Goal: Task Accomplishment & Management: Use online tool/utility

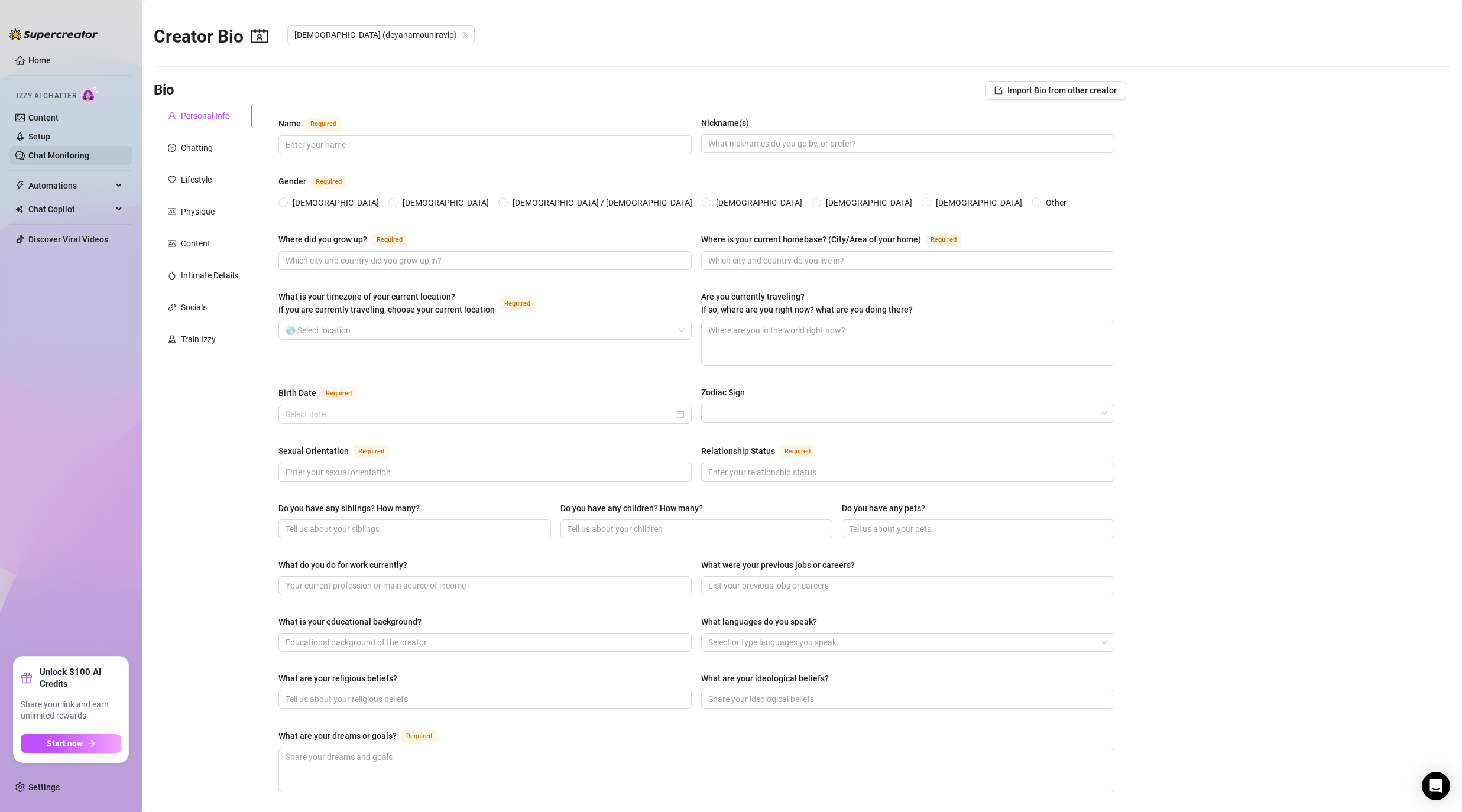
click at [78, 150] on link "Chat Monitoring" at bounding box center [59, 155] width 61 height 10
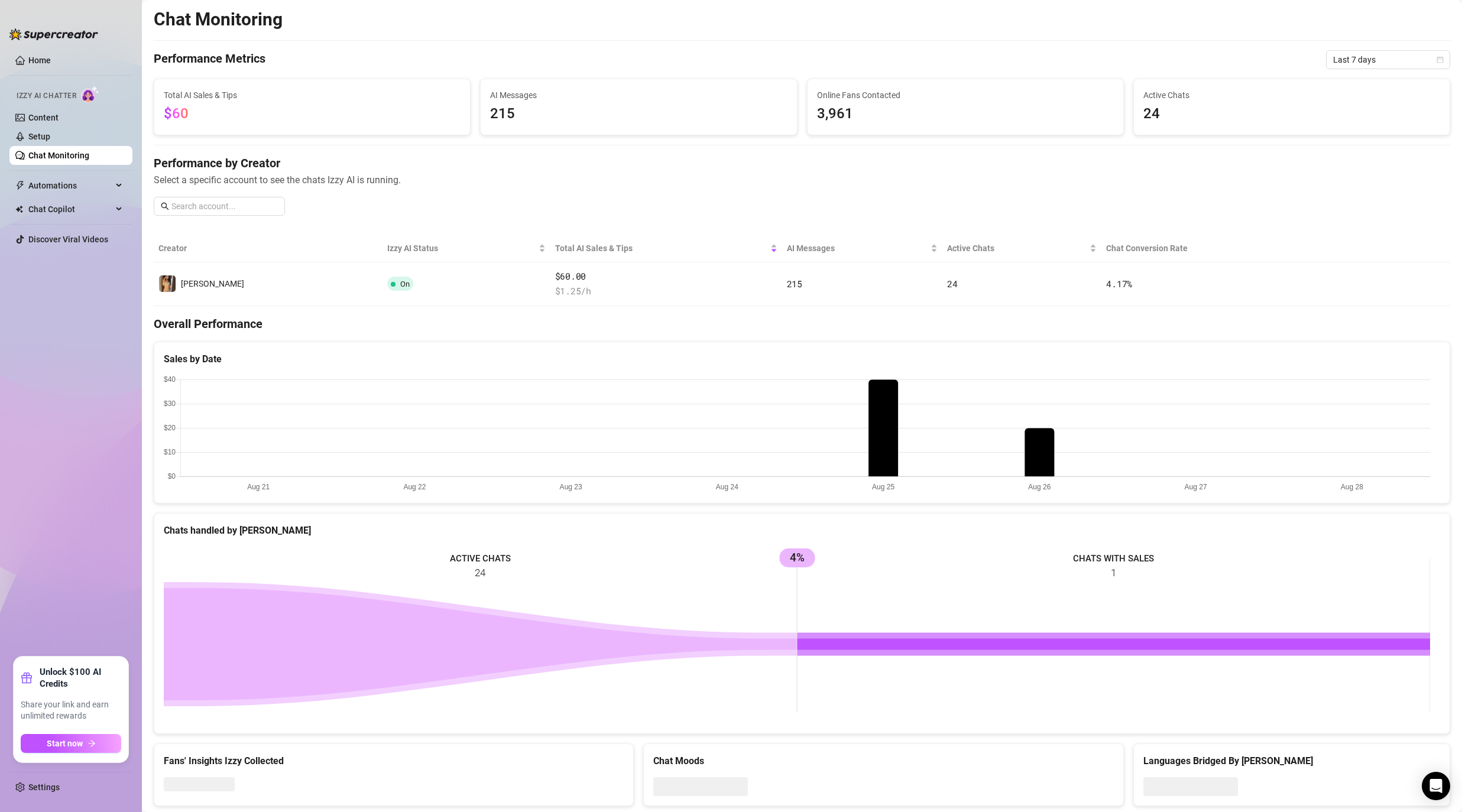
click at [149, 178] on main "Chat Monitoring Performance Metrics Last 7 days Total AI Sales & Tips $60 AI Me…" at bounding box center [802, 421] width 1321 height 841
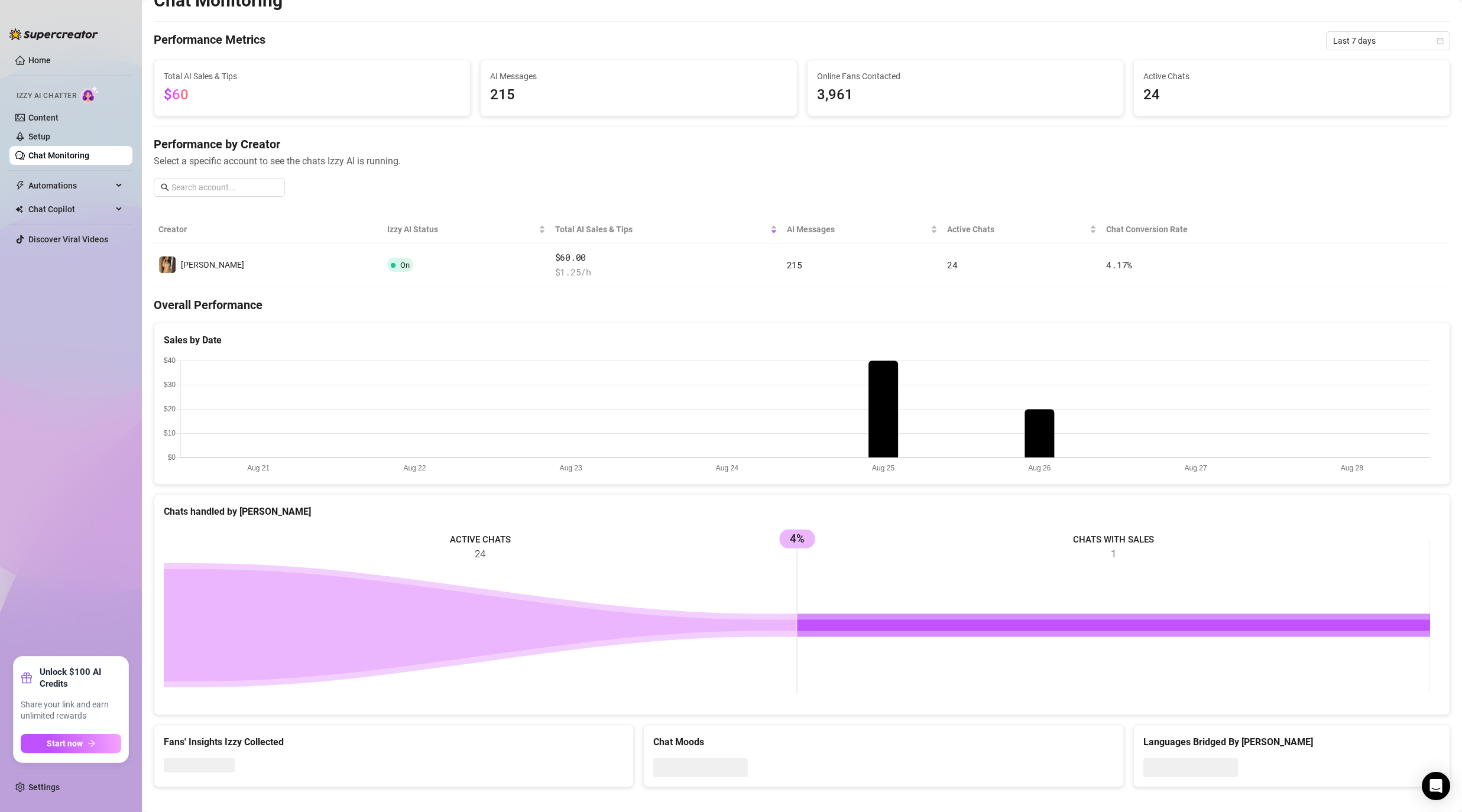
scroll to position [29, 0]
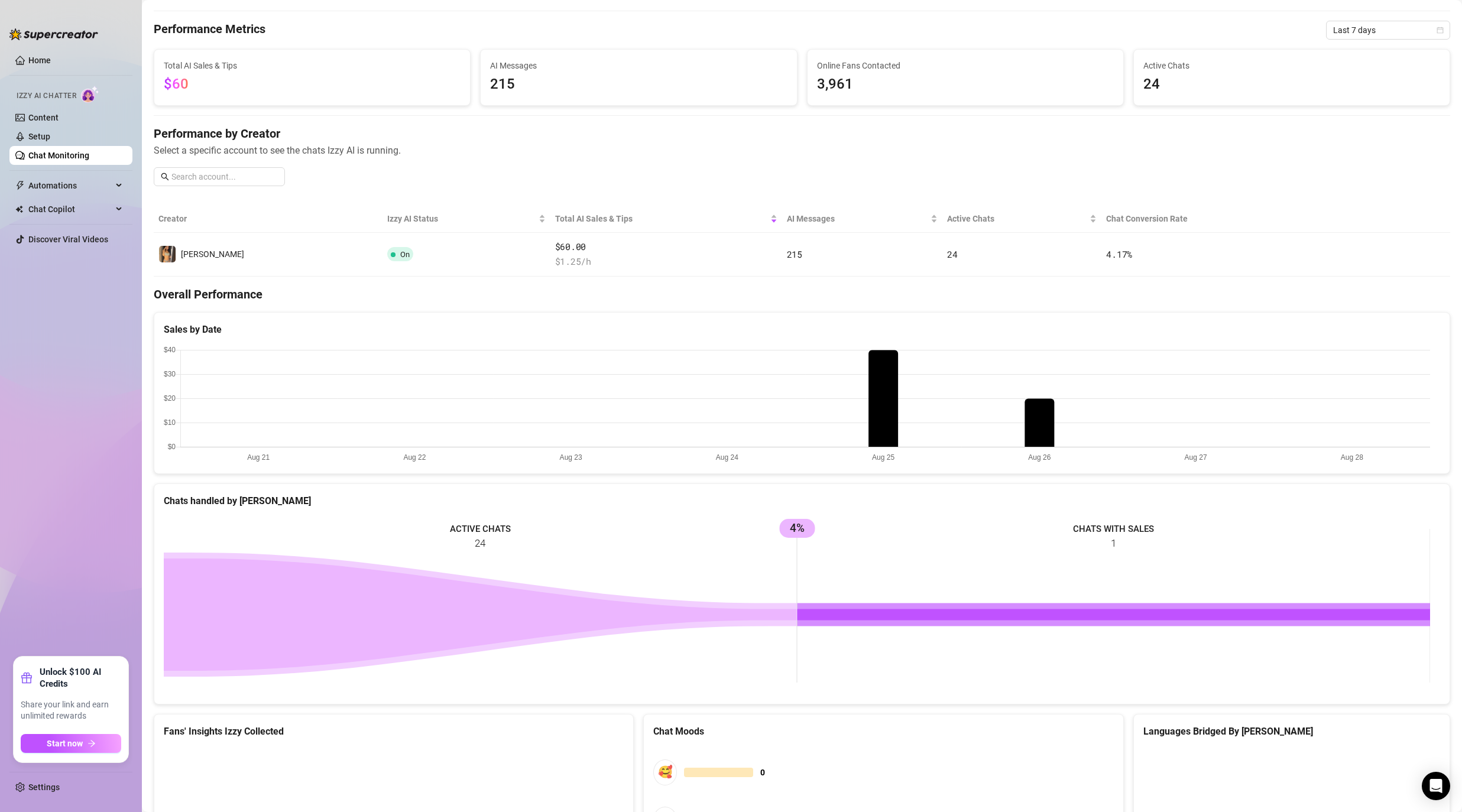
click at [145, 453] on main "Chat Monitoring Performance Metrics Last 7 days Total AI Sales & Tips $60 AI Me…" at bounding box center [802, 477] width 1321 height 1013
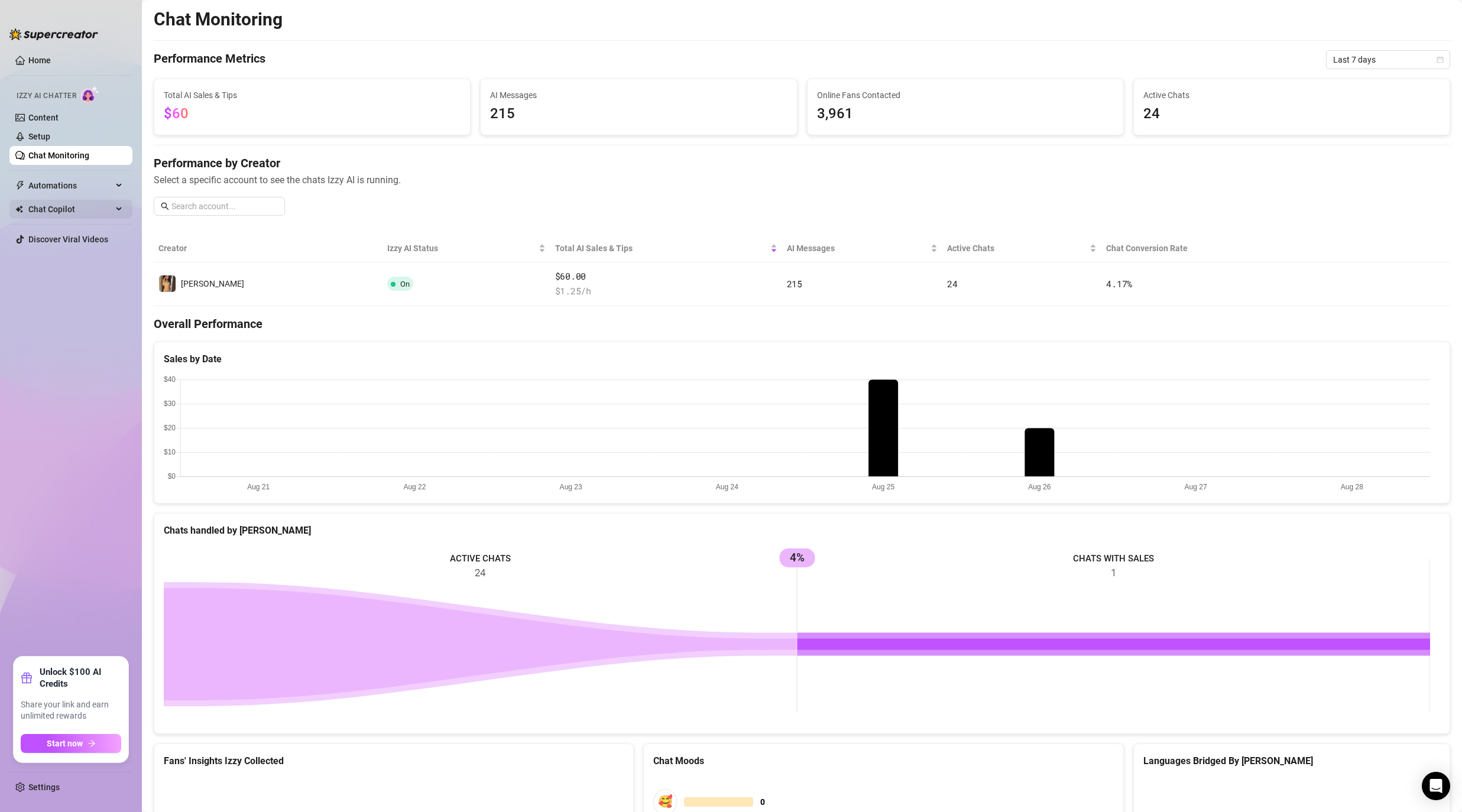
click at [77, 211] on span "Chat Copilot" at bounding box center [70, 209] width 84 height 19
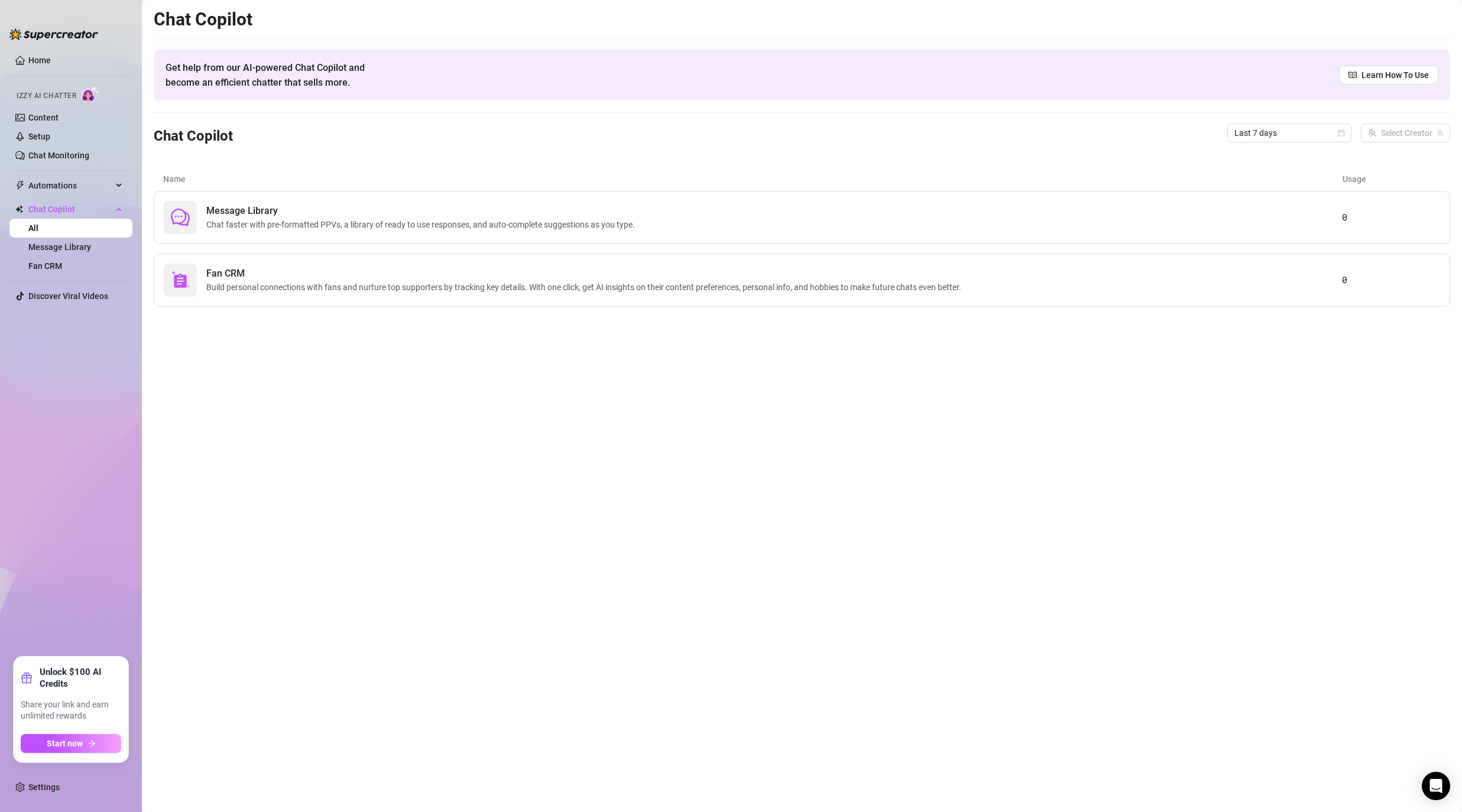
click at [365, 154] on div "Chat Copilot Get help from our AI-powered Chat Copilot and become an efficient …" at bounding box center [802, 157] width 1296 height 299
click at [350, 214] on span "Message Library" at bounding box center [423, 211] width 433 height 14
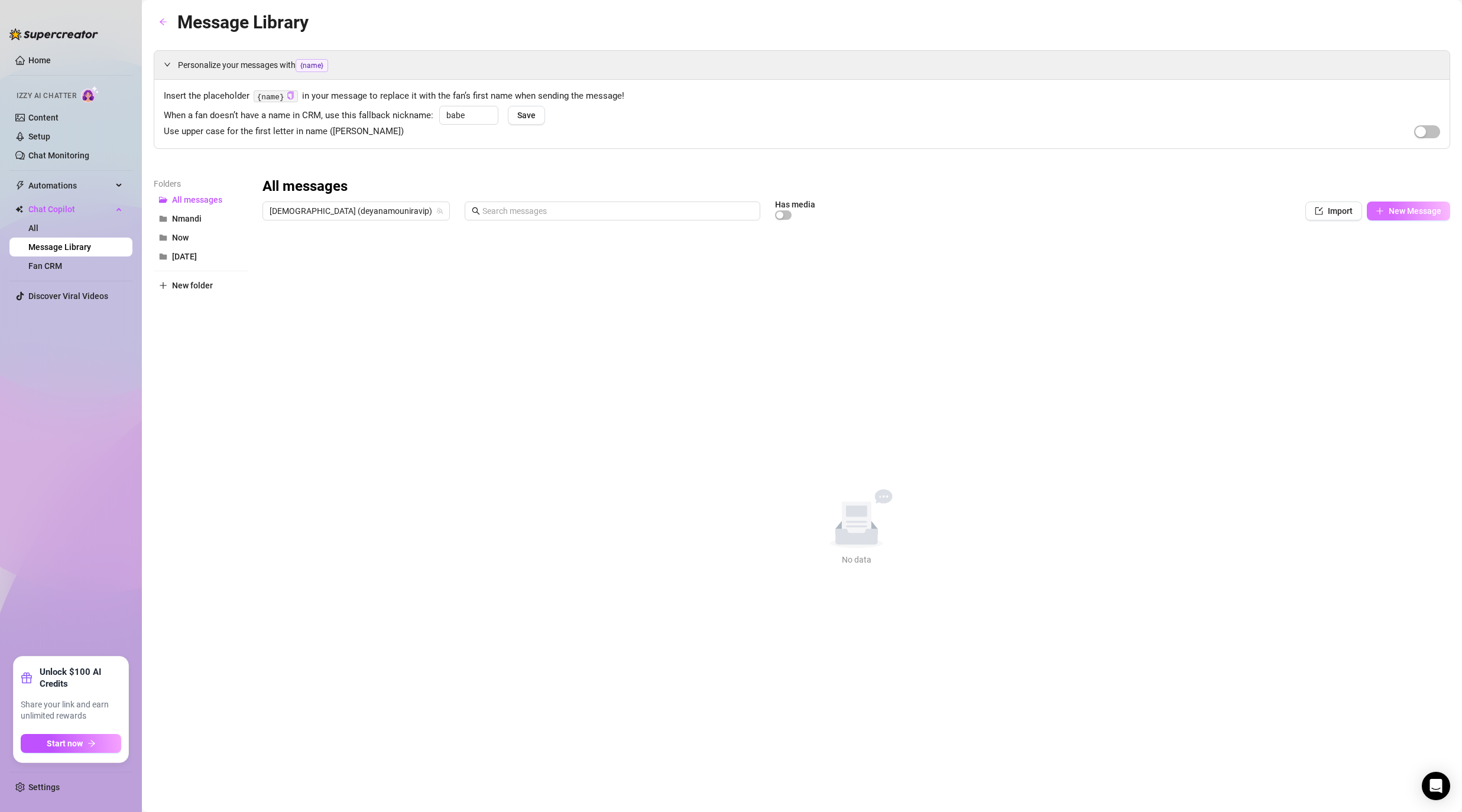
click at [1388, 212] on button "New Message" at bounding box center [1409, 211] width 84 height 19
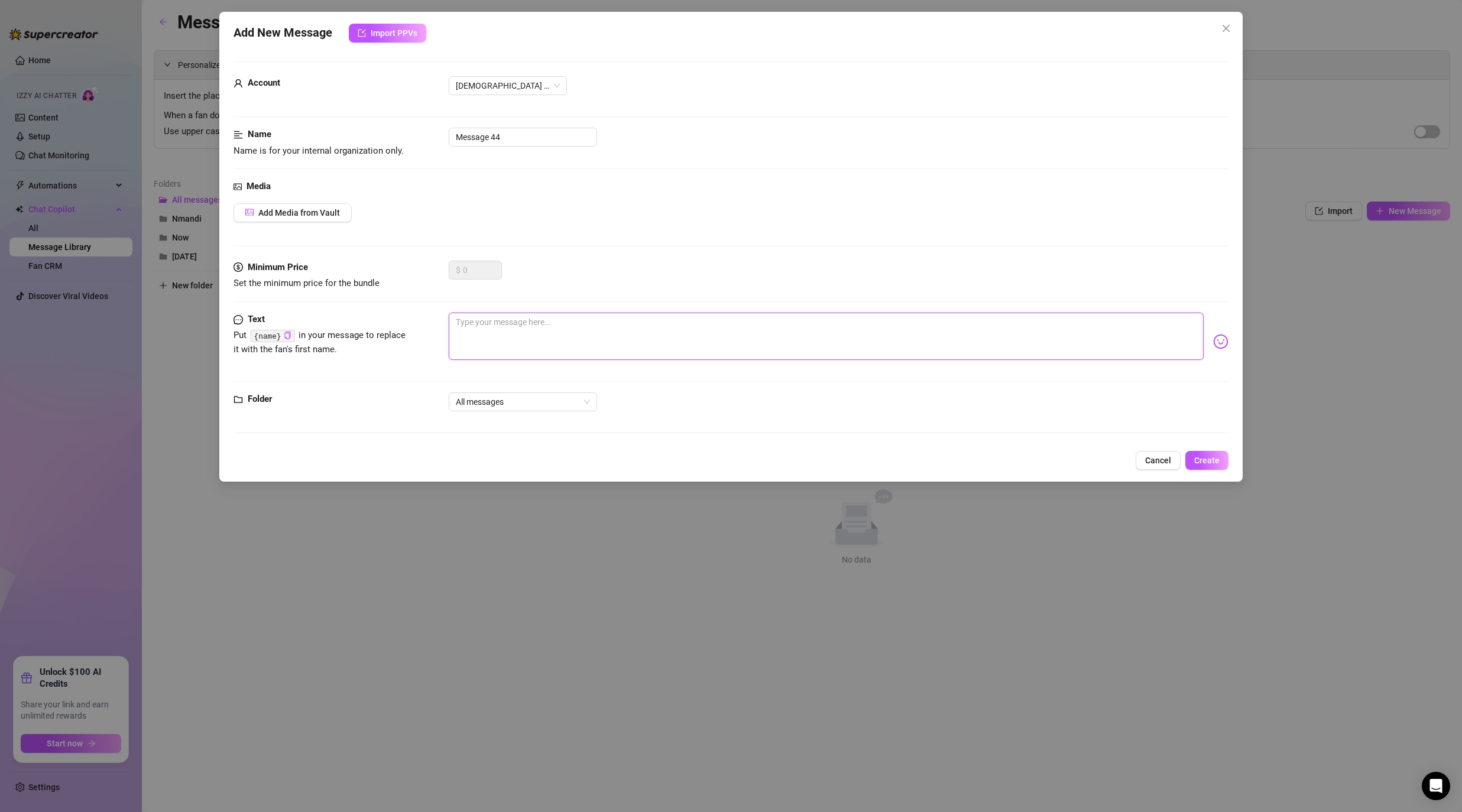
click at [501, 325] on textarea at bounding box center [826, 335] width 755 height 47
type textarea "b"
type textarea "ba"
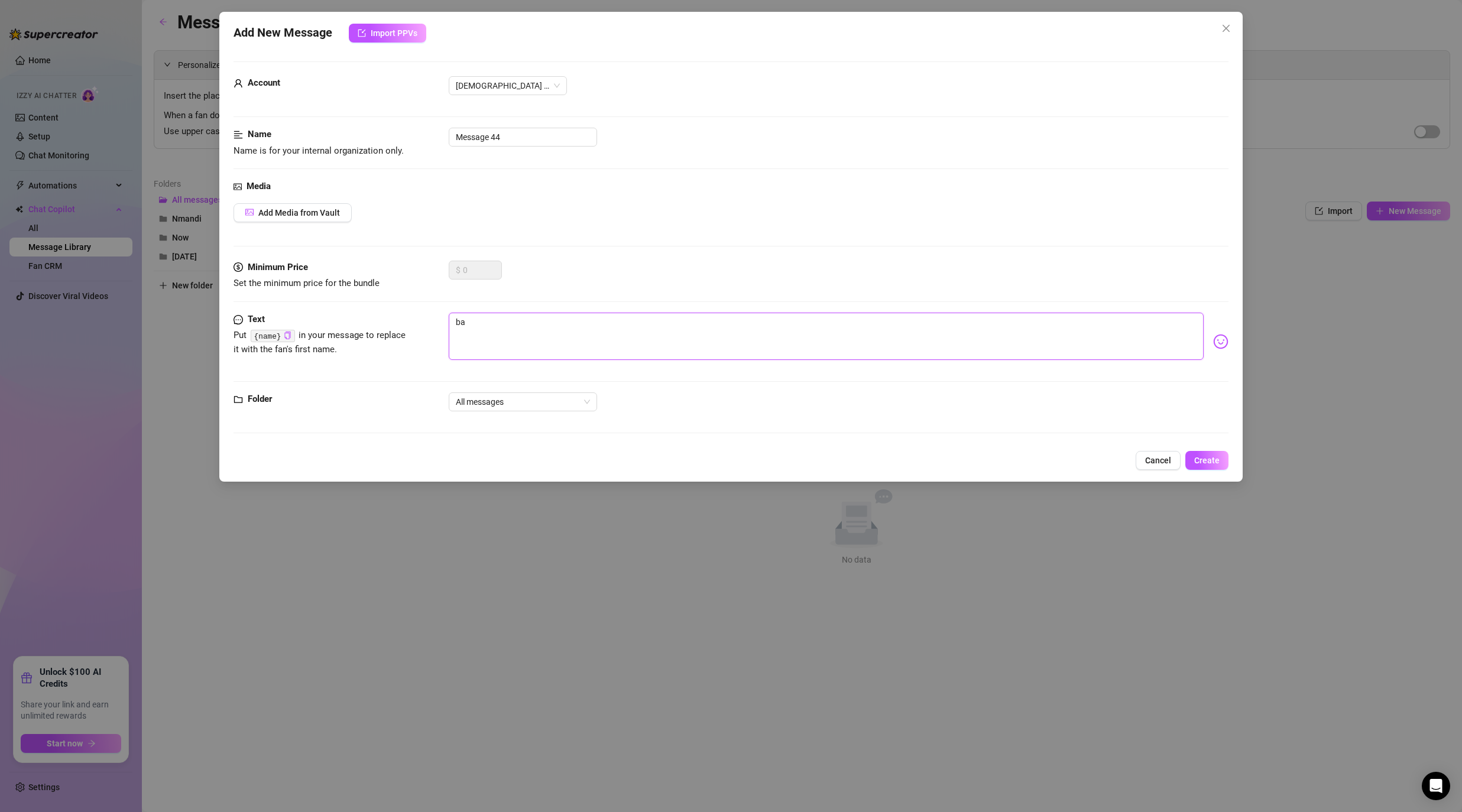
type textarea "bab"
type textarea "baby"
type textarea "baby,"
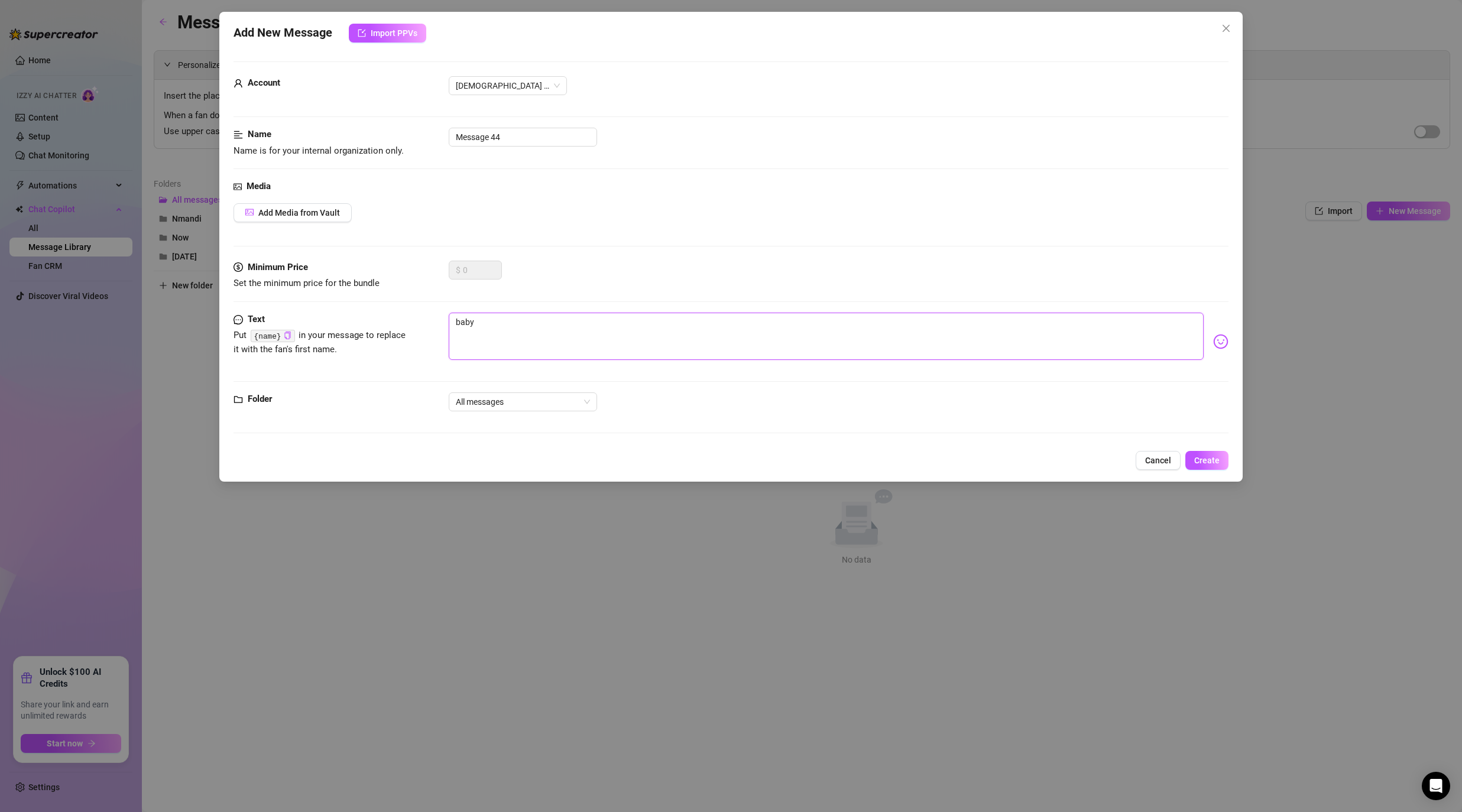
type textarea "baby,"
type textarea "baby, w"
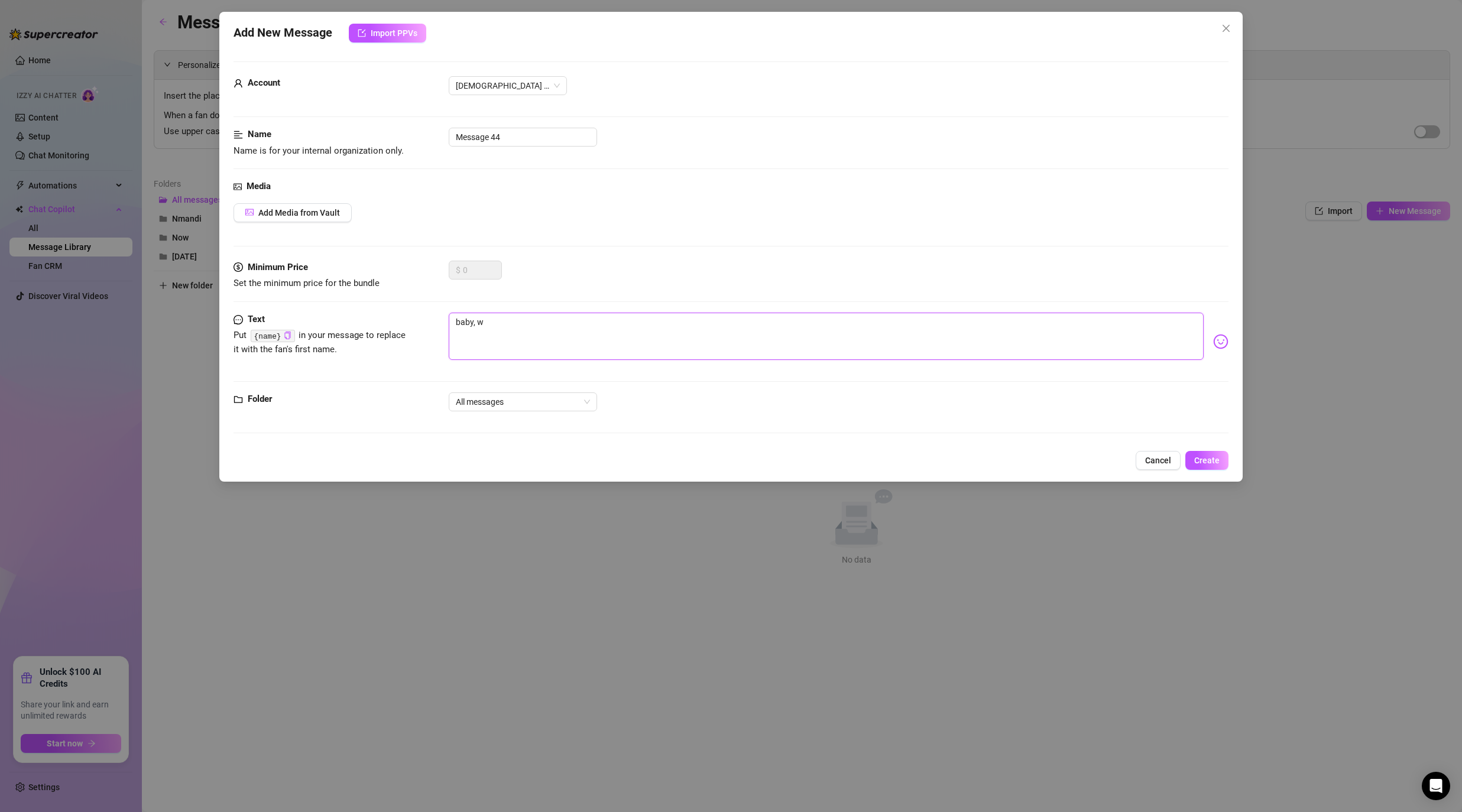
type textarea "baby, wh"
type textarea "baby, wha"
type textarea "baby, what"
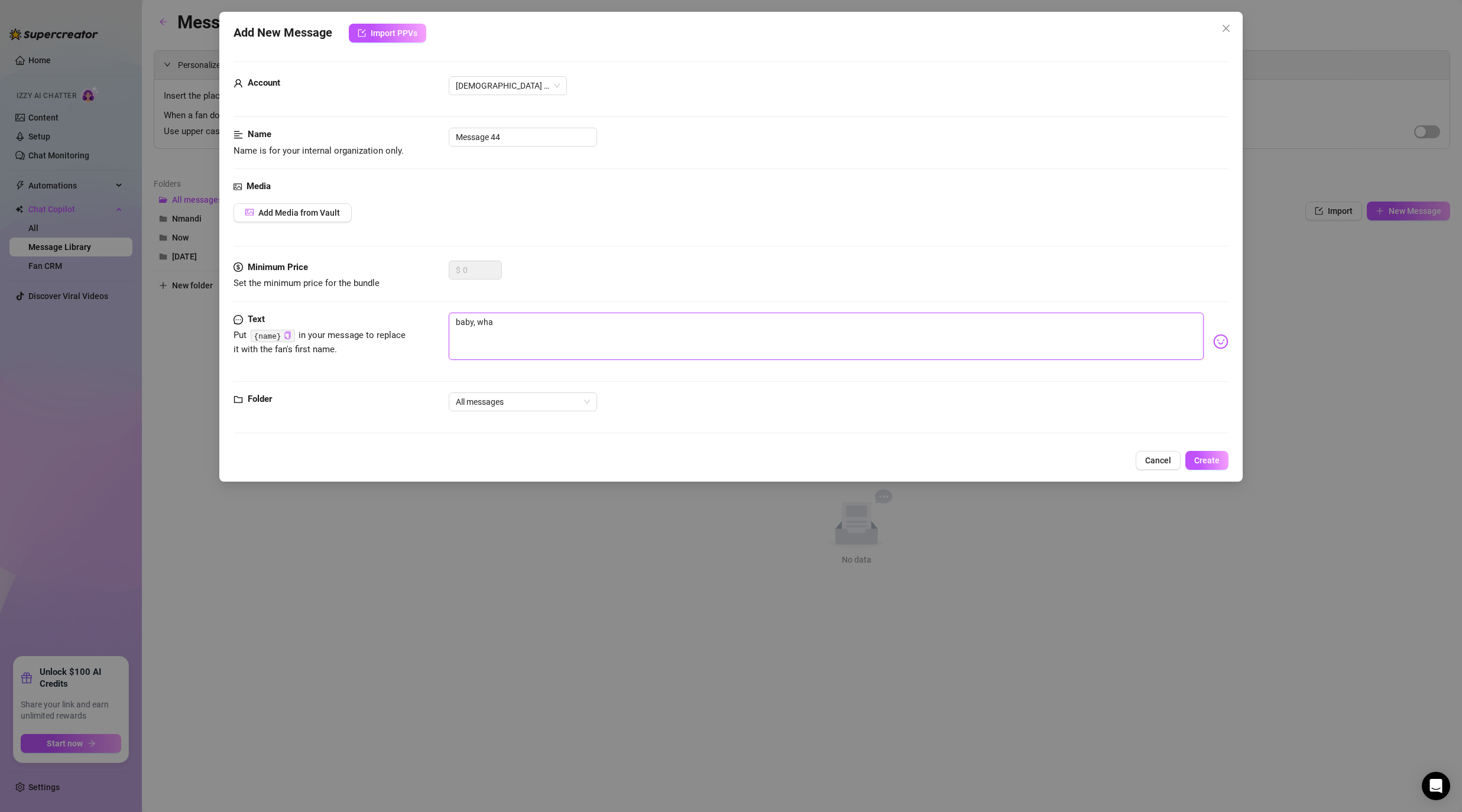
type textarea "baby, what"
type textarea "baby, what a"
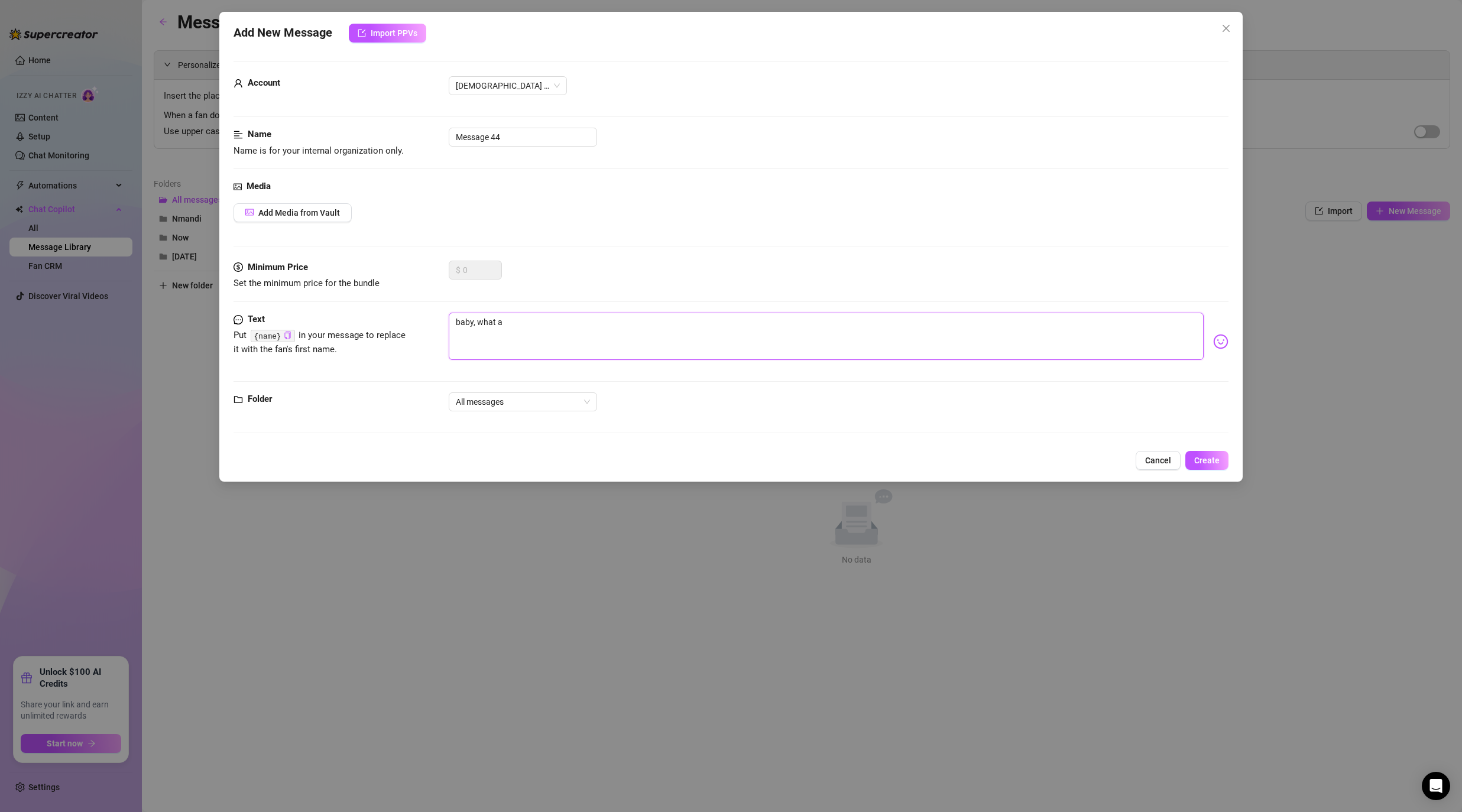
type textarea "baby, what ar"
type textarea "baby, what are"
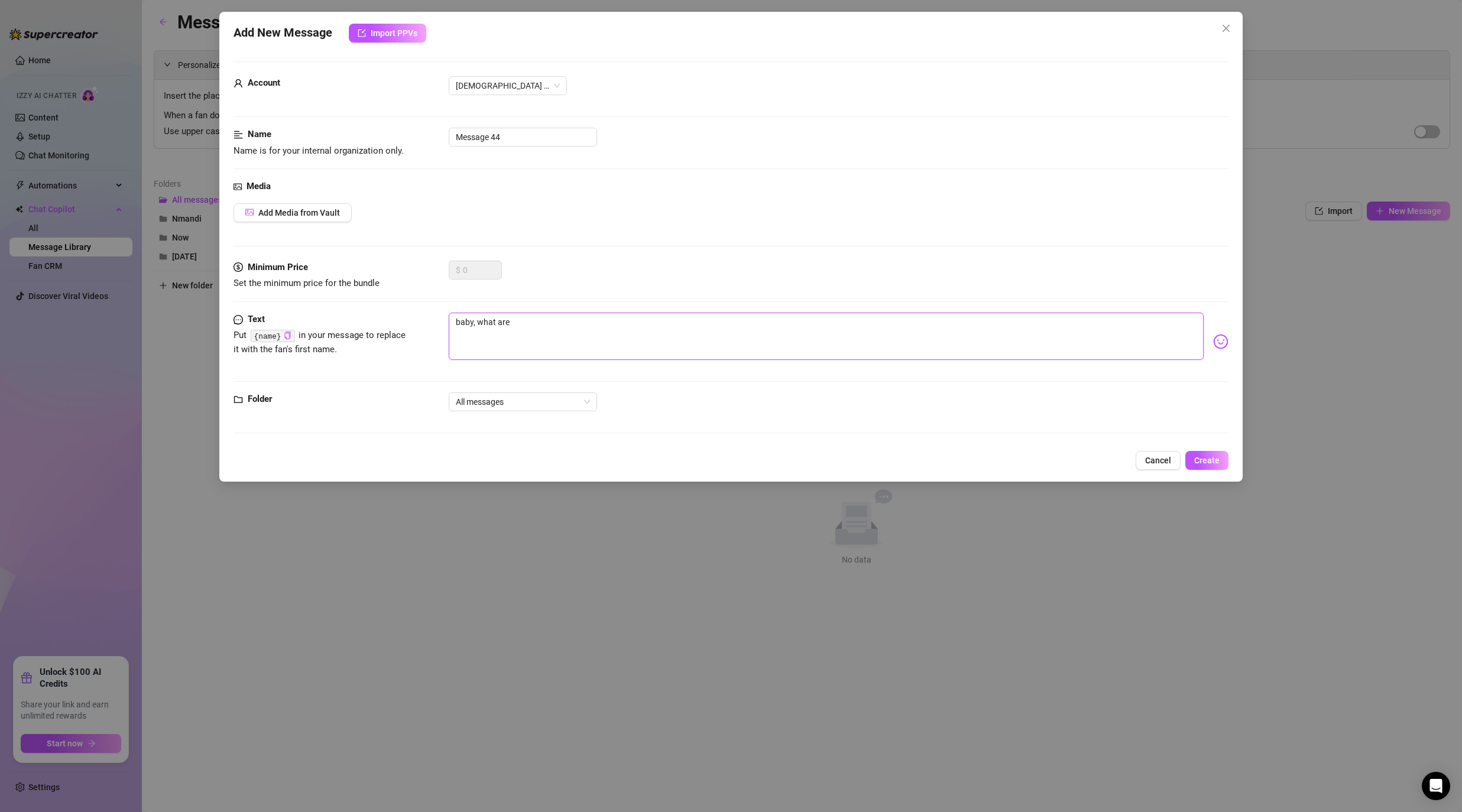
type textarea "baby, what are"
type textarea "baby, what are y"
type textarea "baby, what are yo"
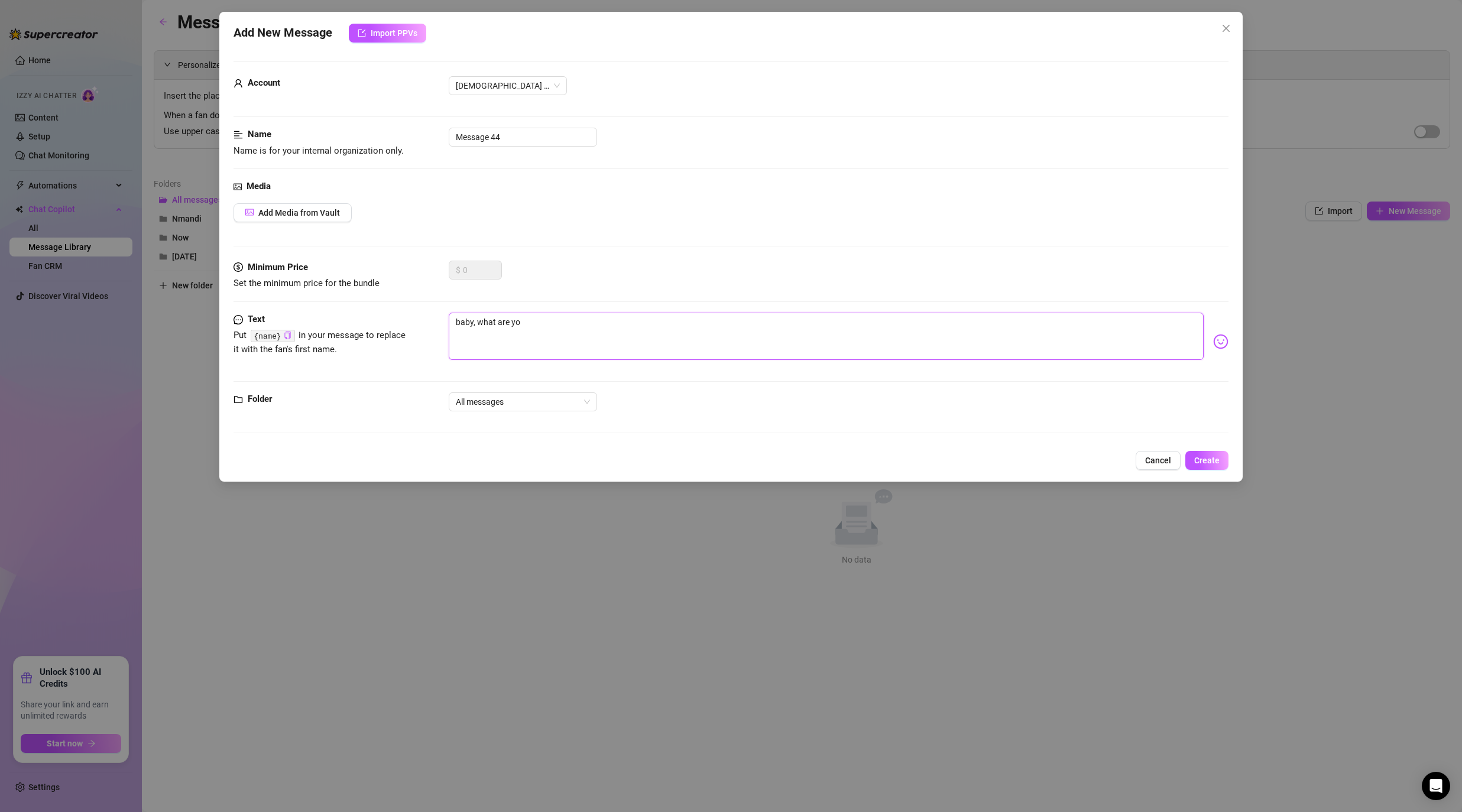
type textarea "baby, what are you"
type textarea "baby, what are you d"
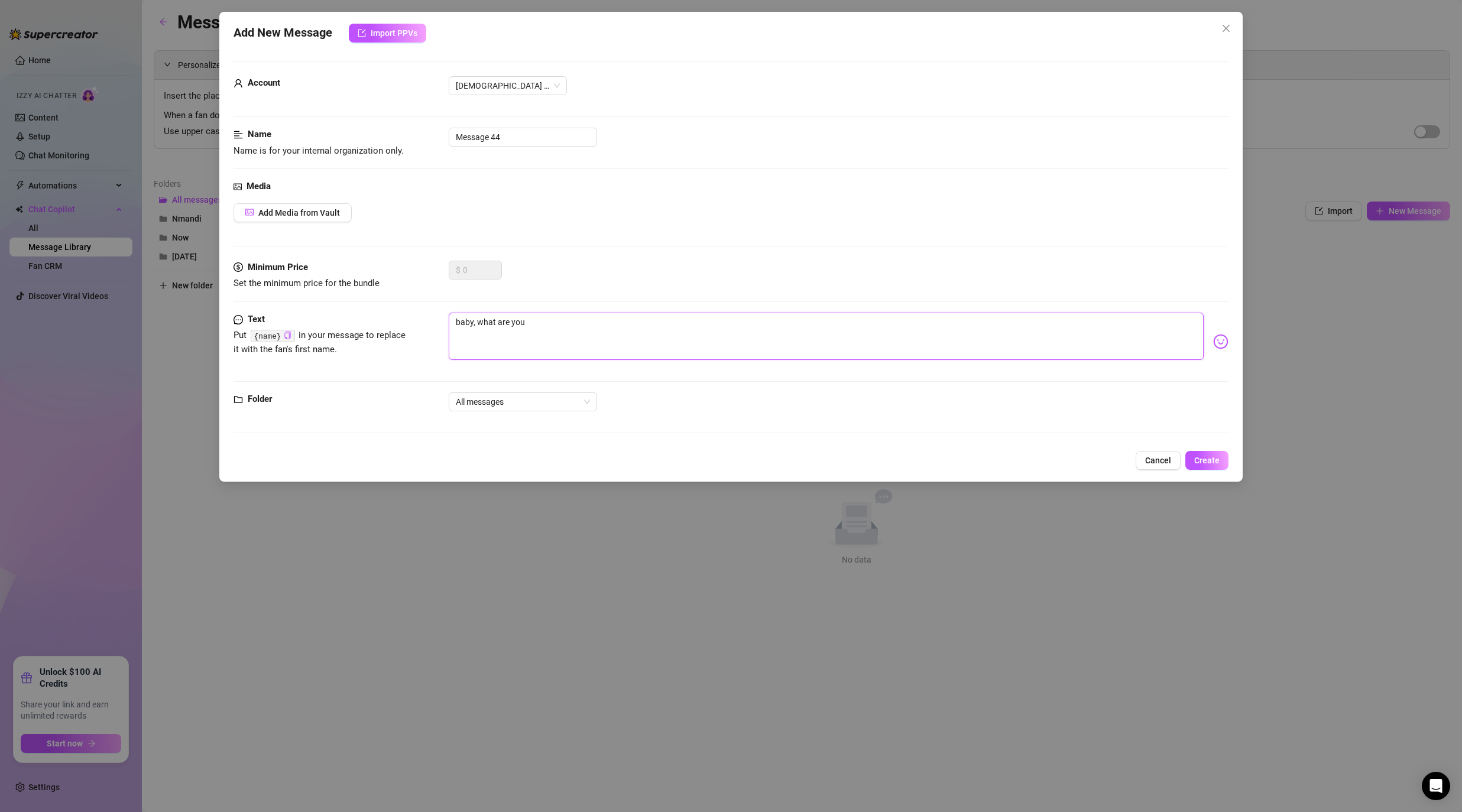
type textarea "baby, what are you d"
type textarea "baby, what are you do"
type textarea "baby, what are you doi"
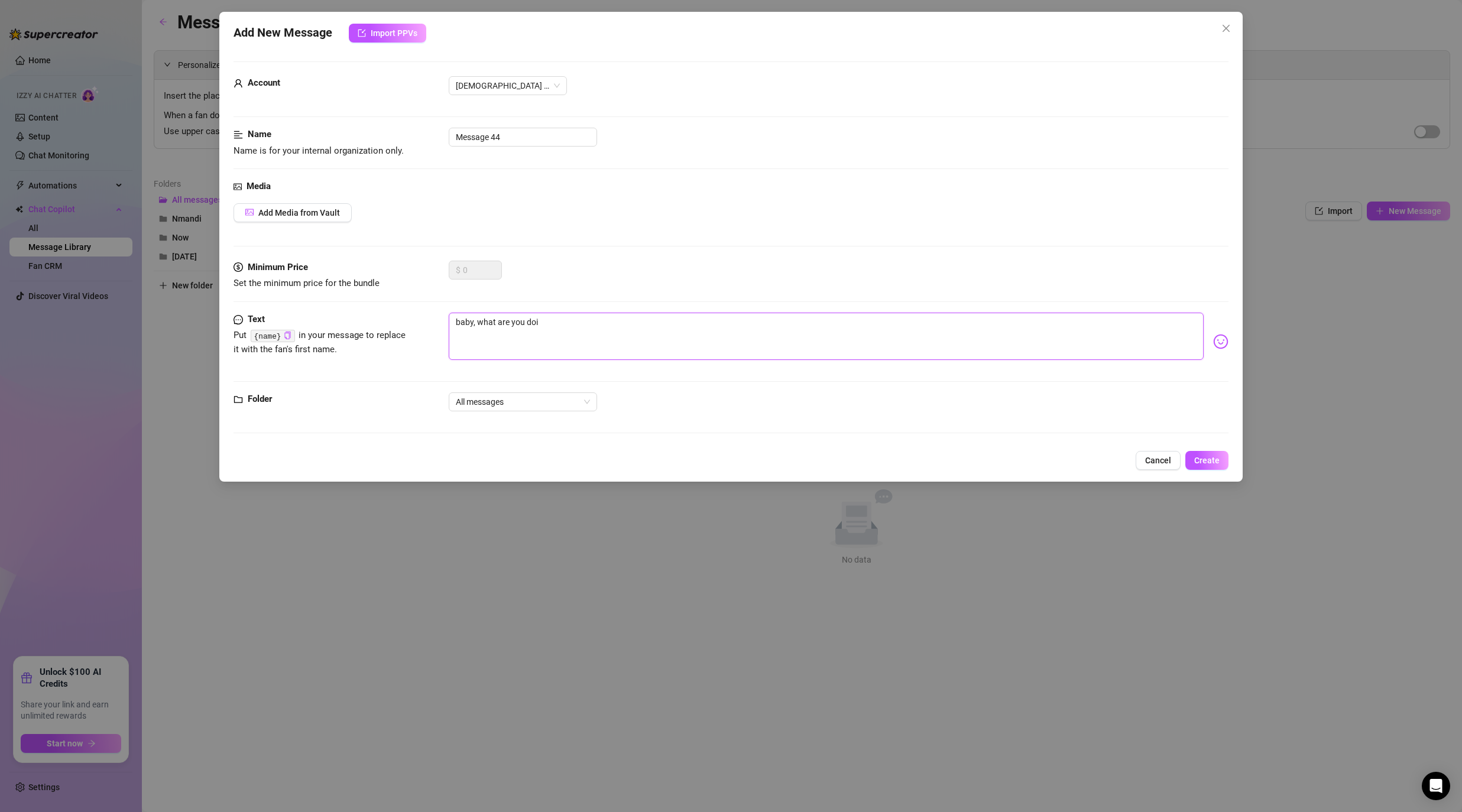
type textarea "baby, what are you doin"
type textarea "baby, what are you doing"
type textarea "baby, what are you doing?"
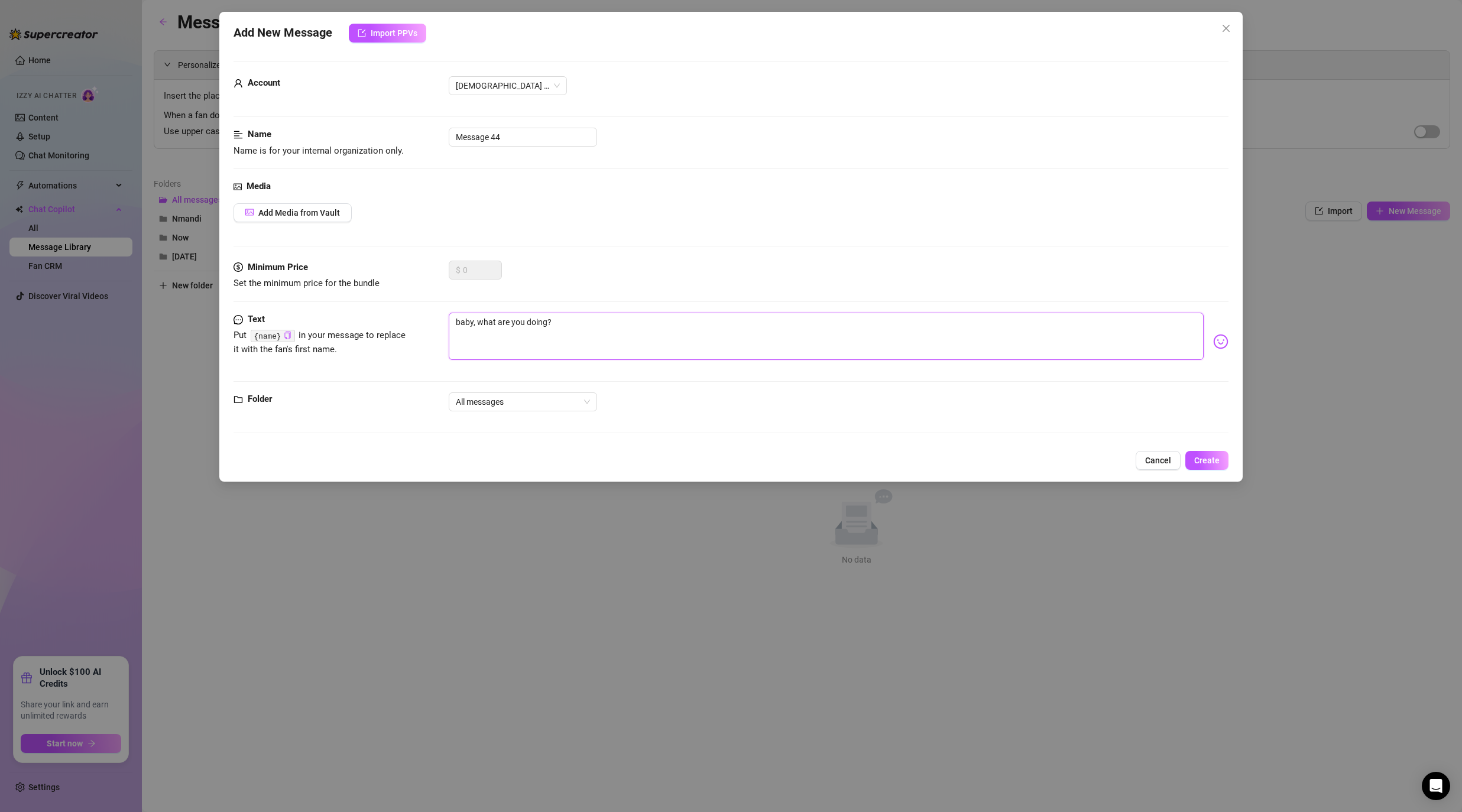
type textarea "baby, what are you doing?"
click at [1184, 434] on div "Folder All messages" at bounding box center [731, 418] width 995 height 52
click at [1210, 462] on span "Create" at bounding box center [1207, 460] width 26 height 10
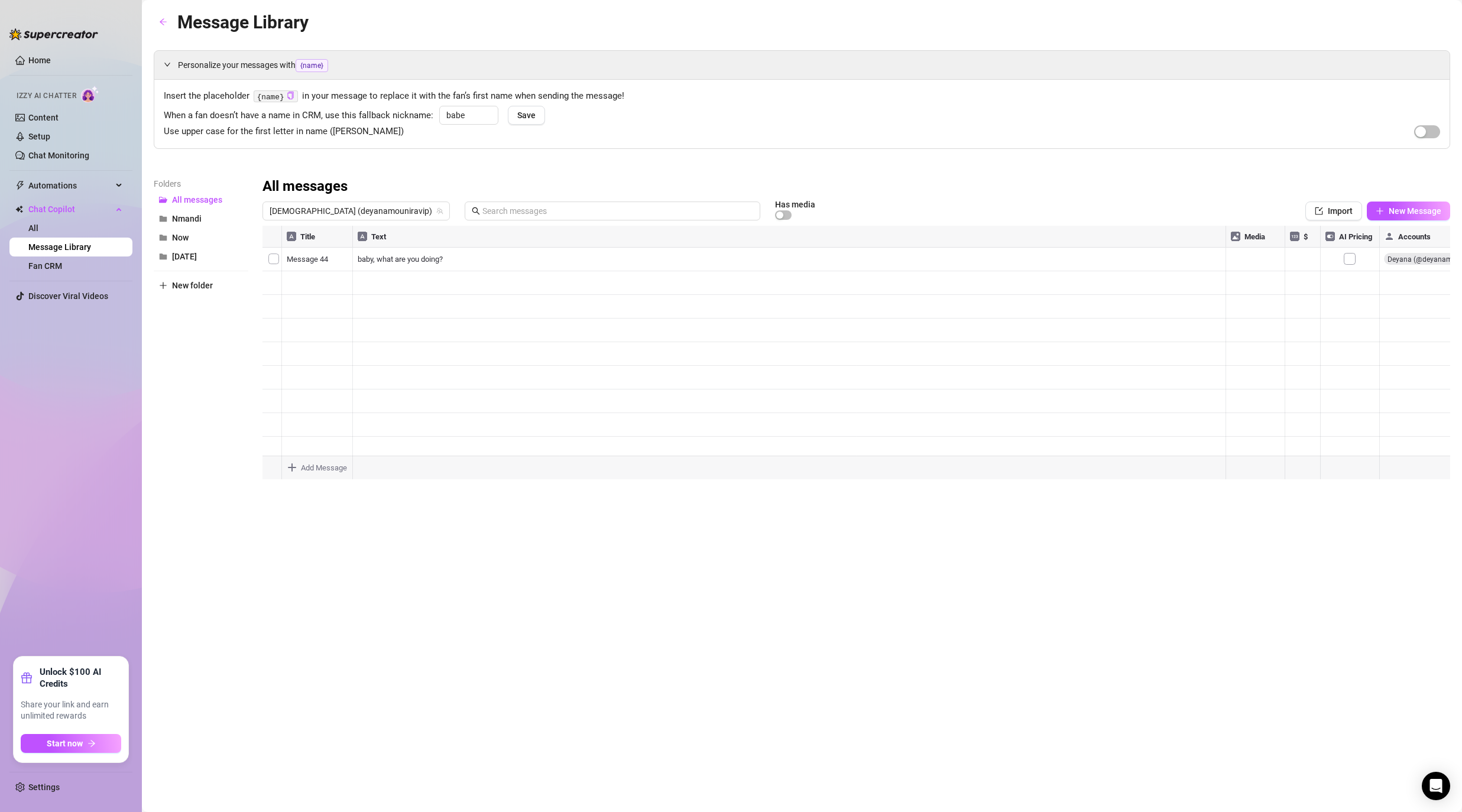
click at [237, 328] on div "Folders All messages Nmandi Now [DATE] New folder" at bounding box center [201, 333] width 94 height 312
click at [621, 184] on div "All messages" at bounding box center [856, 186] width 1188 height 19
click at [53, 113] on link "Content" at bounding box center [44, 117] width 30 height 10
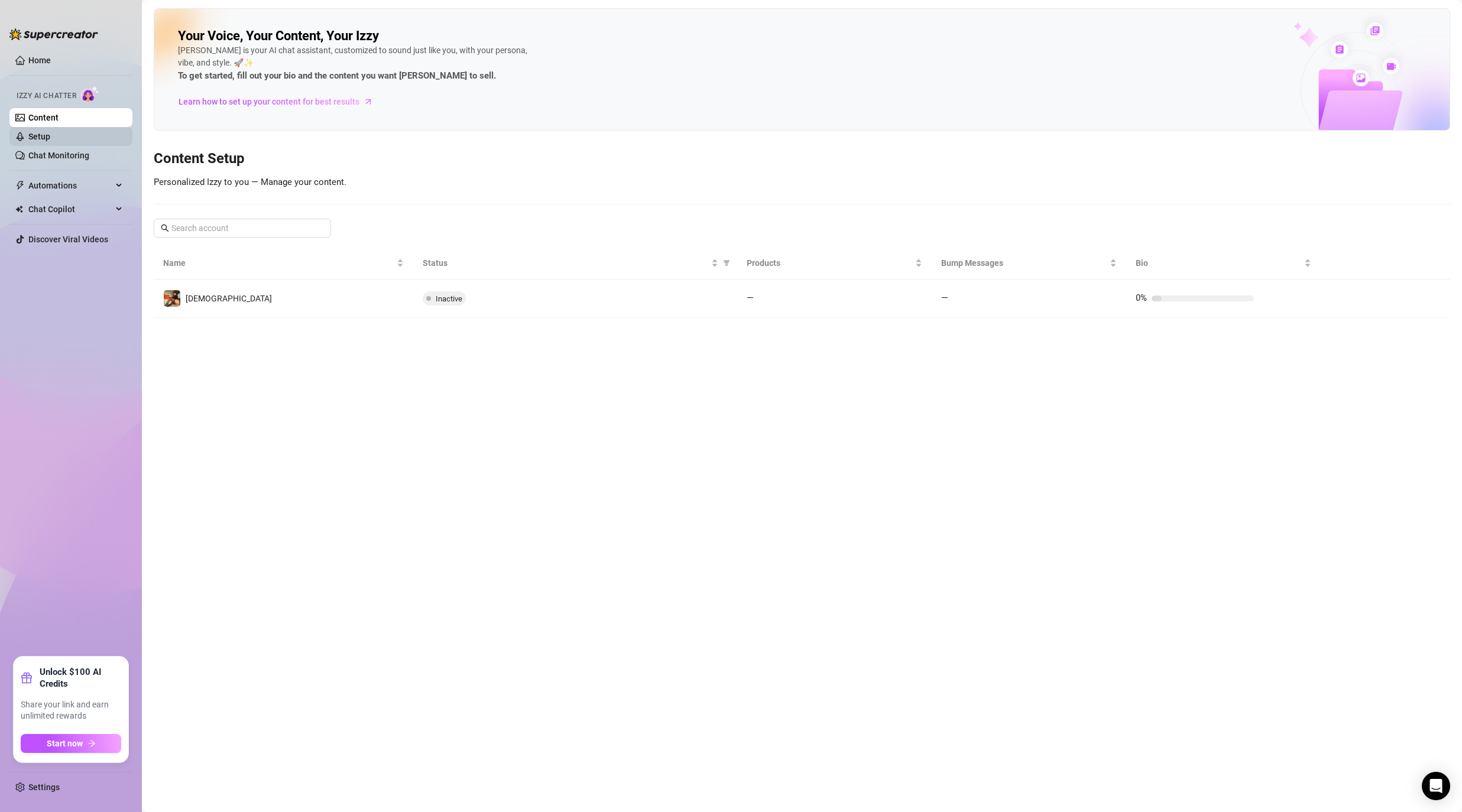
click at [42, 139] on link "Setup" at bounding box center [39, 136] width 22 height 10
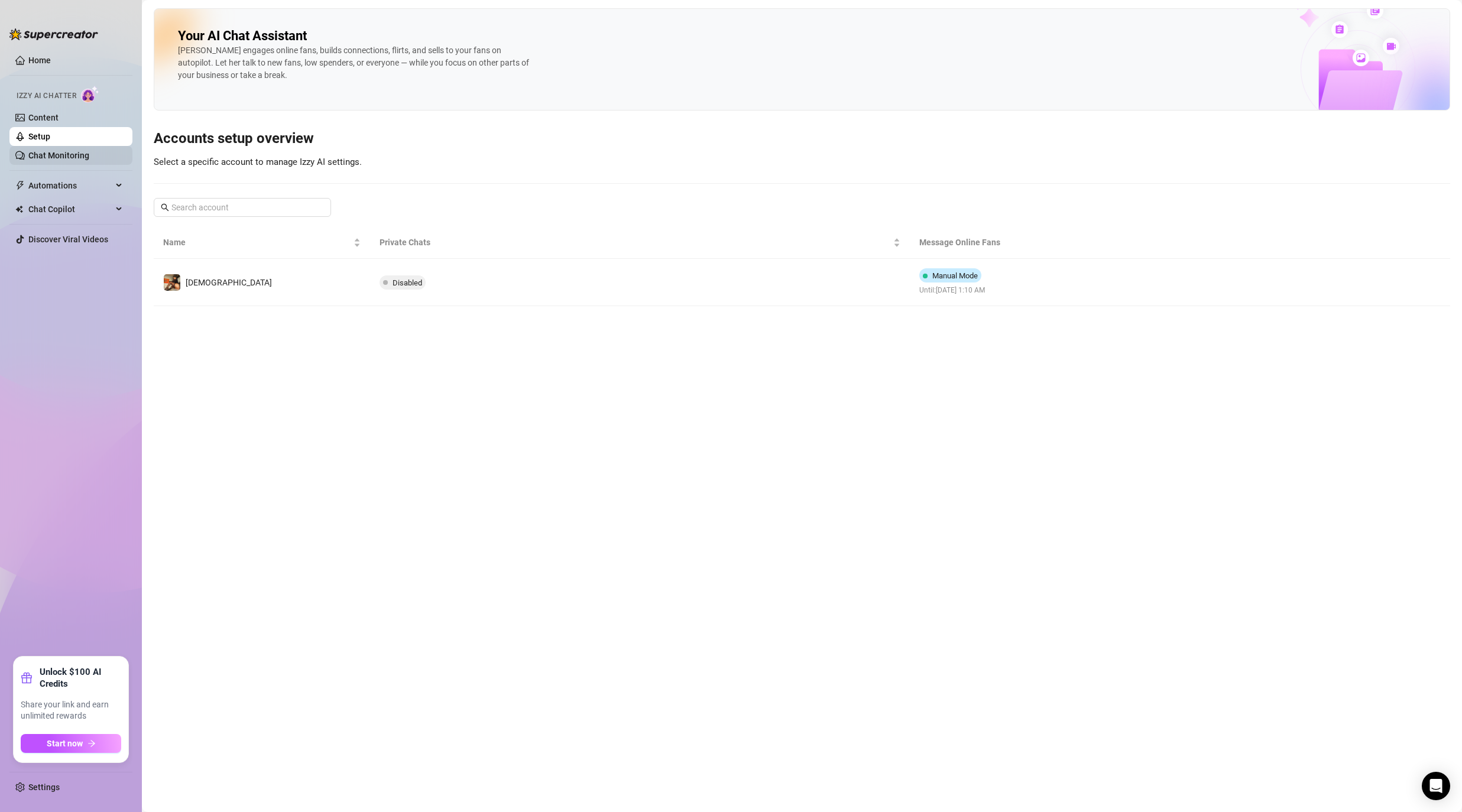
click at [64, 153] on link "Chat Monitoring" at bounding box center [59, 155] width 61 height 10
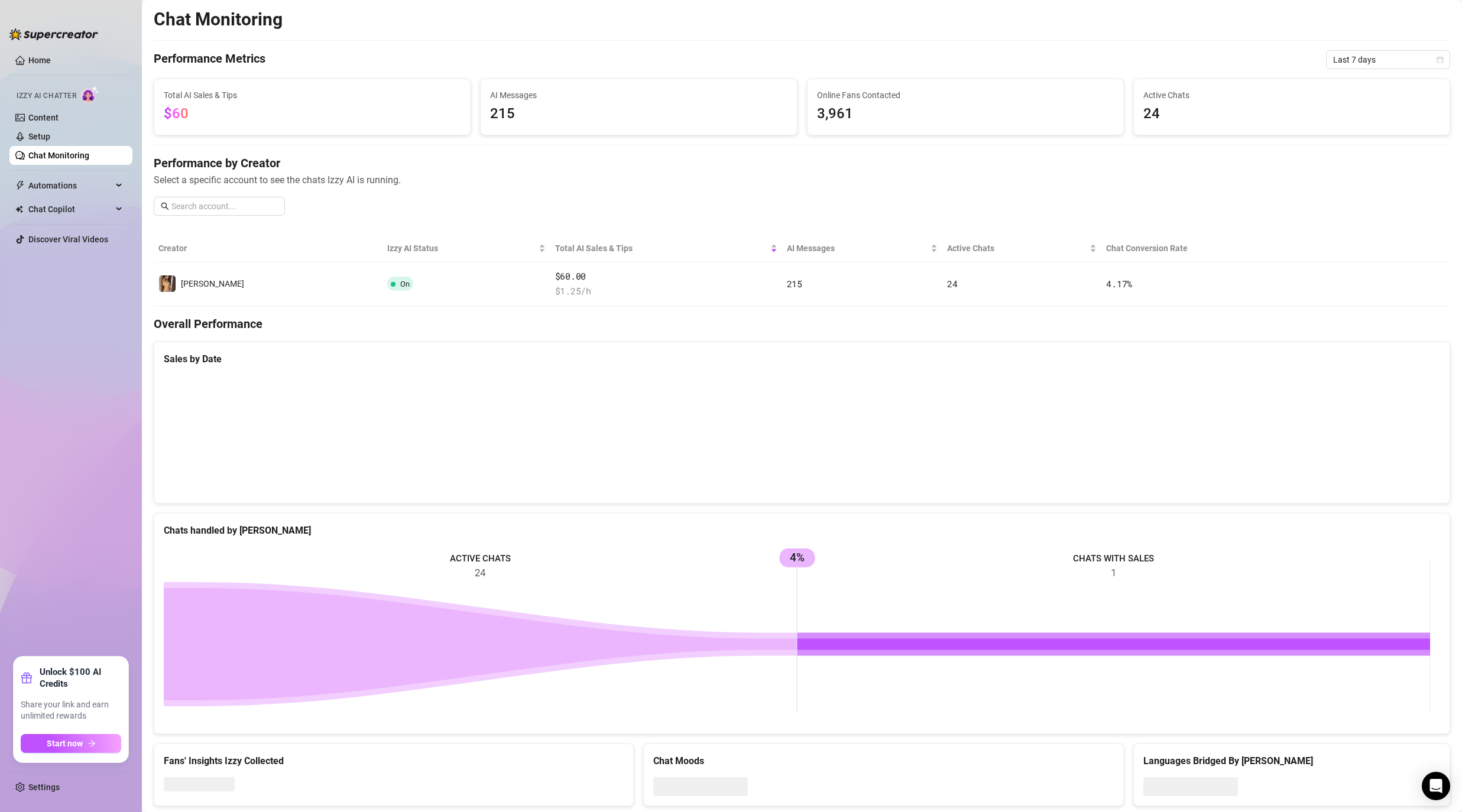
click at [639, 166] on h4 "Performance by Creator" at bounding box center [802, 163] width 1296 height 17
click at [44, 342] on ul "Home Izzy AI Chatter Content Setup Chat Monitoring Automations Chat Copilot All…" at bounding box center [71, 349] width 123 height 606
click at [66, 180] on span "Automations" at bounding box center [70, 185] width 84 height 19
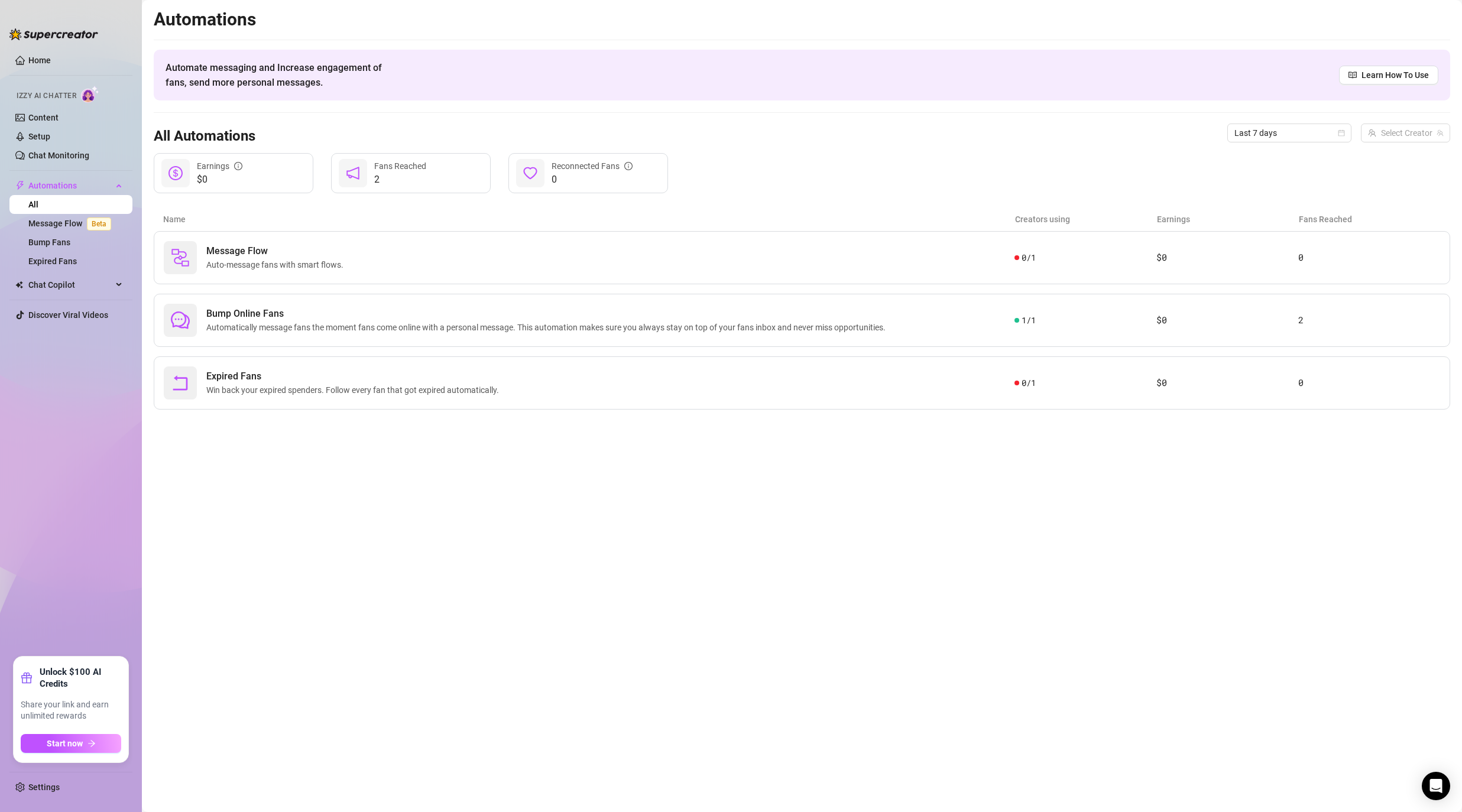
click at [811, 200] on div "Automations Automate messaging and Increase engagement of fans, send more perso…" at bounding box center [802, 208] width 1296 height 401
click at [65, 222] on link "Message Flow Beta" at bounding box center [72, 223] width 87 height 10
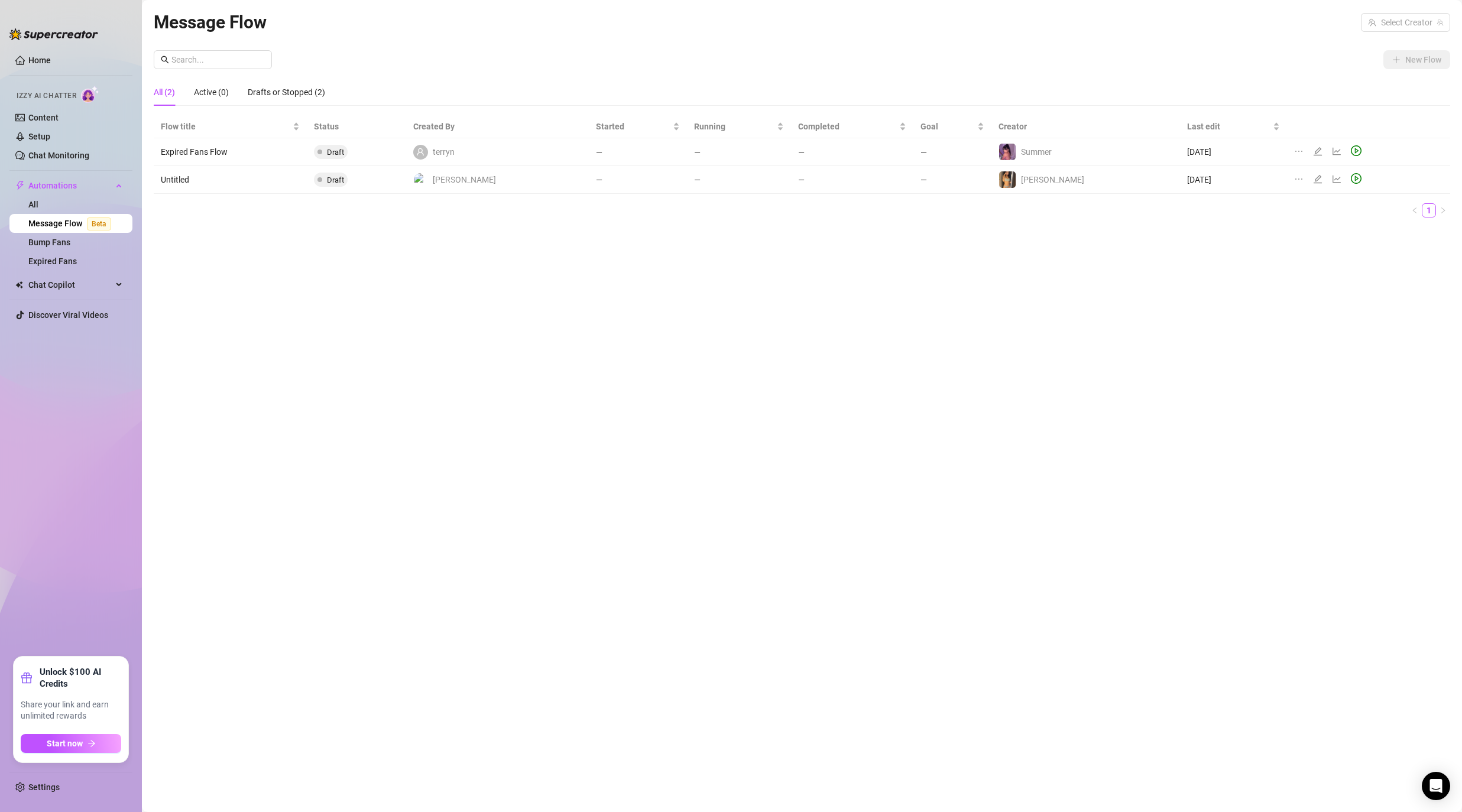
click at [263, 255] on div "Message Flow Select Creator New Flow All (2) Active (0) Drafts or Stopped (2) F…" at bounding box center [802, 392] width 1296 height 768
click at [61, 285] on span "Chat Copilot" at bounding box center [70, 285] width 84 height 19
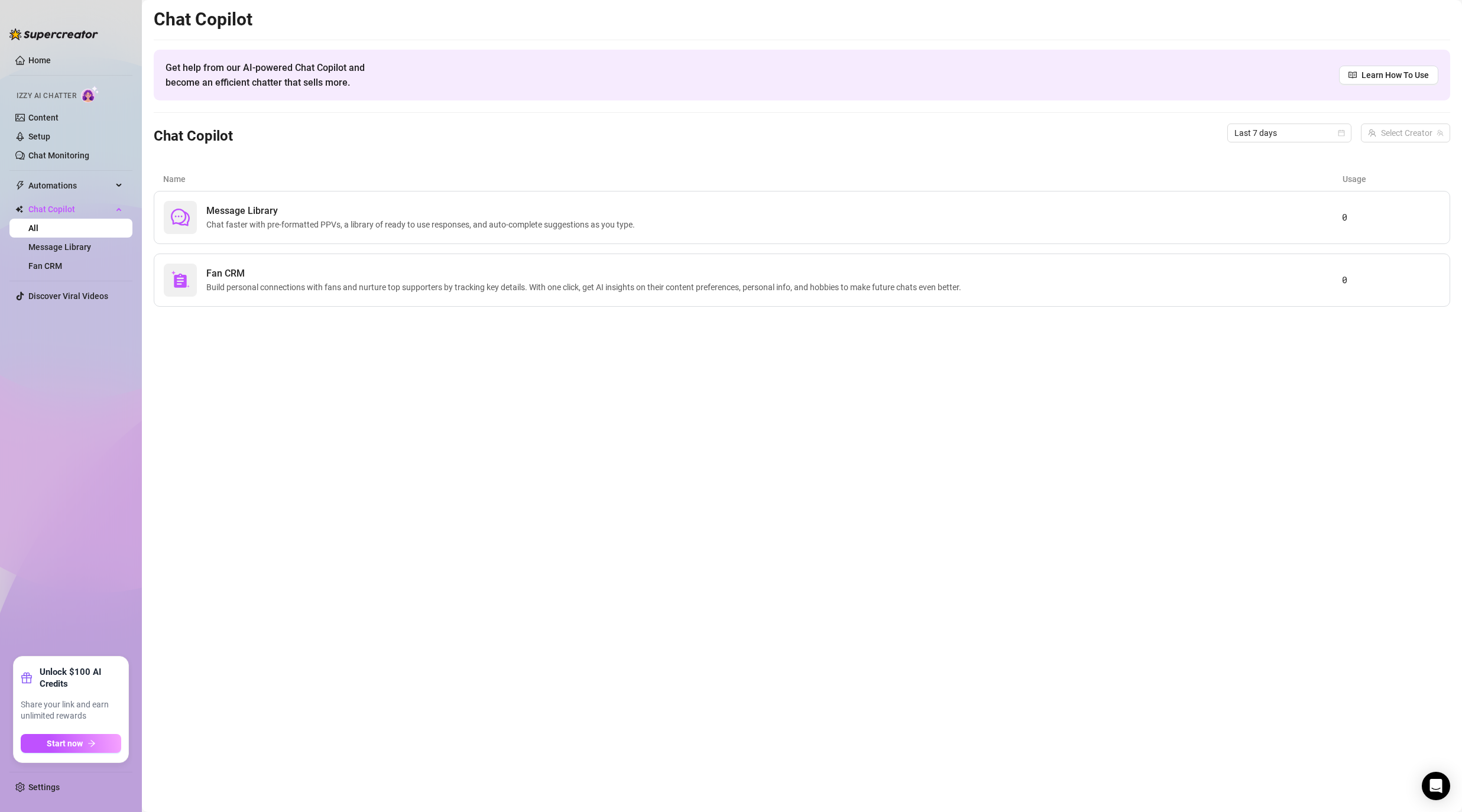
click at [272, 348] on main "Chat Copilot Get help from our AI-powered Chat Copilot and become an efficient …" at bounding box center [802, 406] width 1321 height 812
click at [322, 276] on span "Fan CRM" at bounding box center [586, 274] width 760 height 14
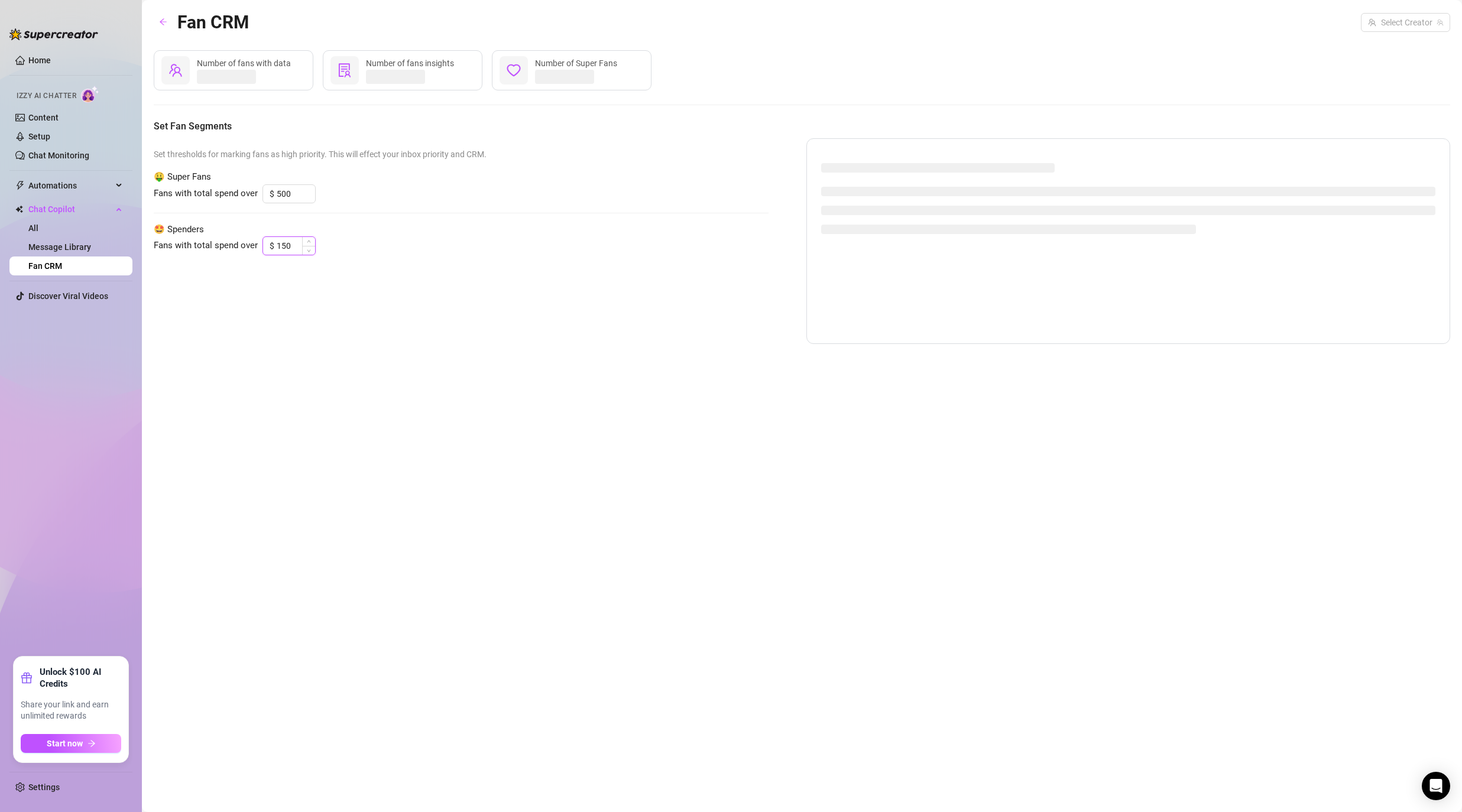
click at [295, 245] on input "150" at bounding box center [295, 245] width 38 height 18
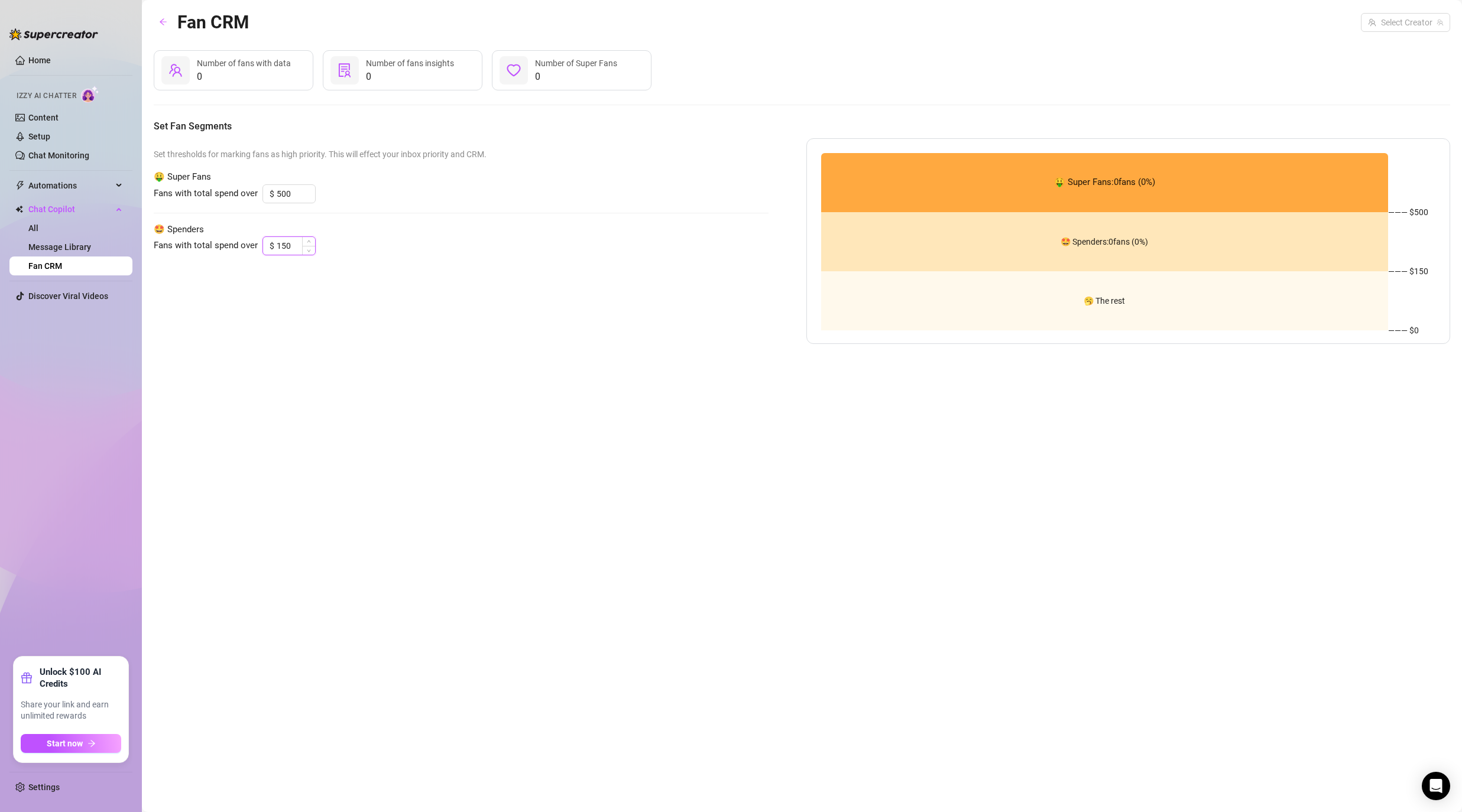
click at [294, 247] on input "150" at bounding box center [295, 245] width 38 height 18
click at [1442, 786] on icon "Open Intercom Messenger" at bounding box center [1435, 785] width 15 height 15
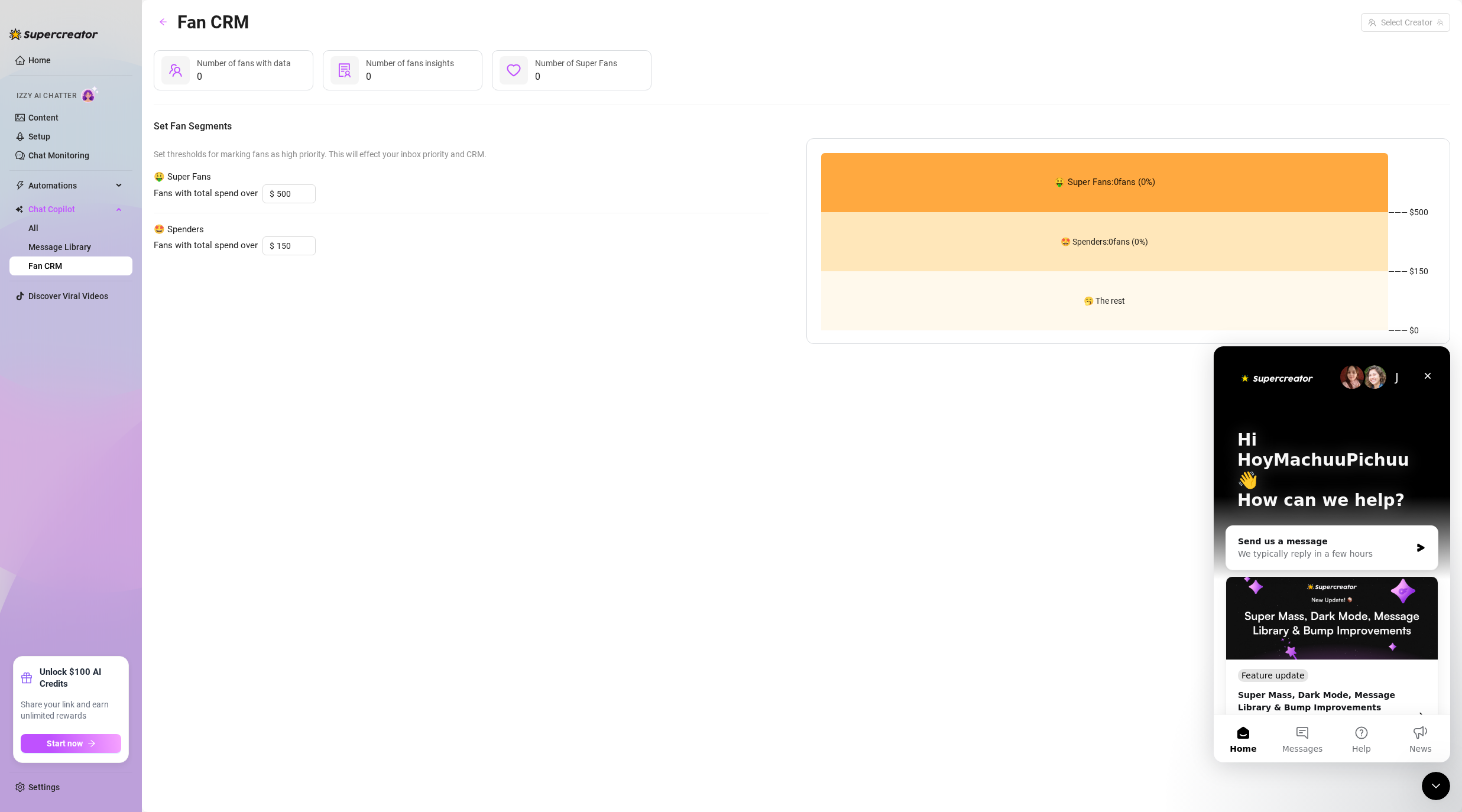
click at [1442, 786] on icon "Close Intercom Messenger" at bounding box center [1436, 786] width 14 height 14
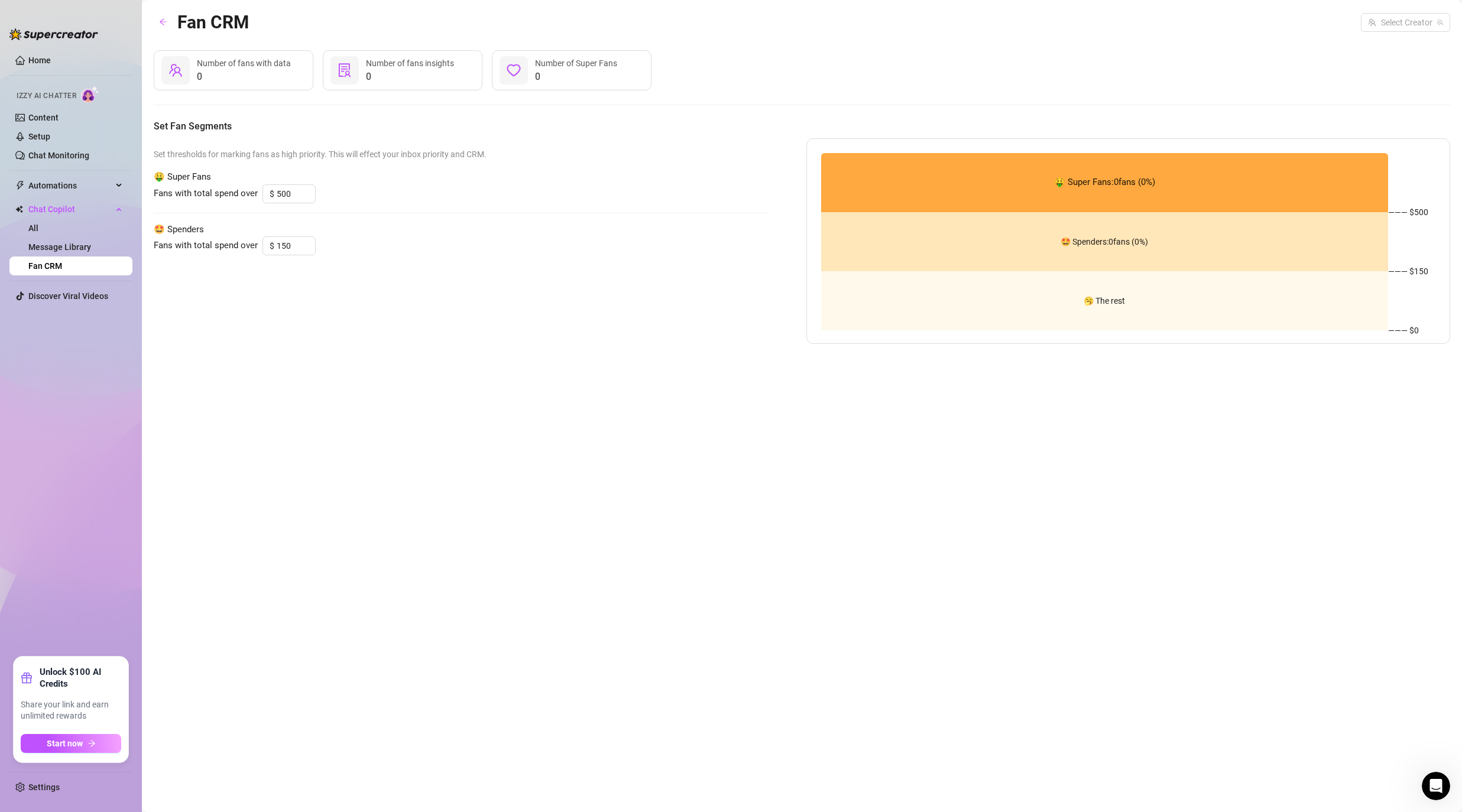
click at [1387, 38] on div "Fan CRM Select Creator 0 Number of fans with data 0 Number of fans insights 0 N…" at bounding box center [802, 392] width 1296 height 768
click at [547, 377] on div "Fan CRM Select Creator 0 Number of fans with data 0 Number of fans insights 0 N…" at bounding box center [802, 392] width 1296 height 768
click at [73, 310] on ul "Home Izzy AI Chatter Content Setup Chat Monitoring Automations All Message Flow…" at bounding box center [71, 349] width 123 height 606
click at [38, 223] on link "All" at bounding box center [33, 228] width 10 height 10
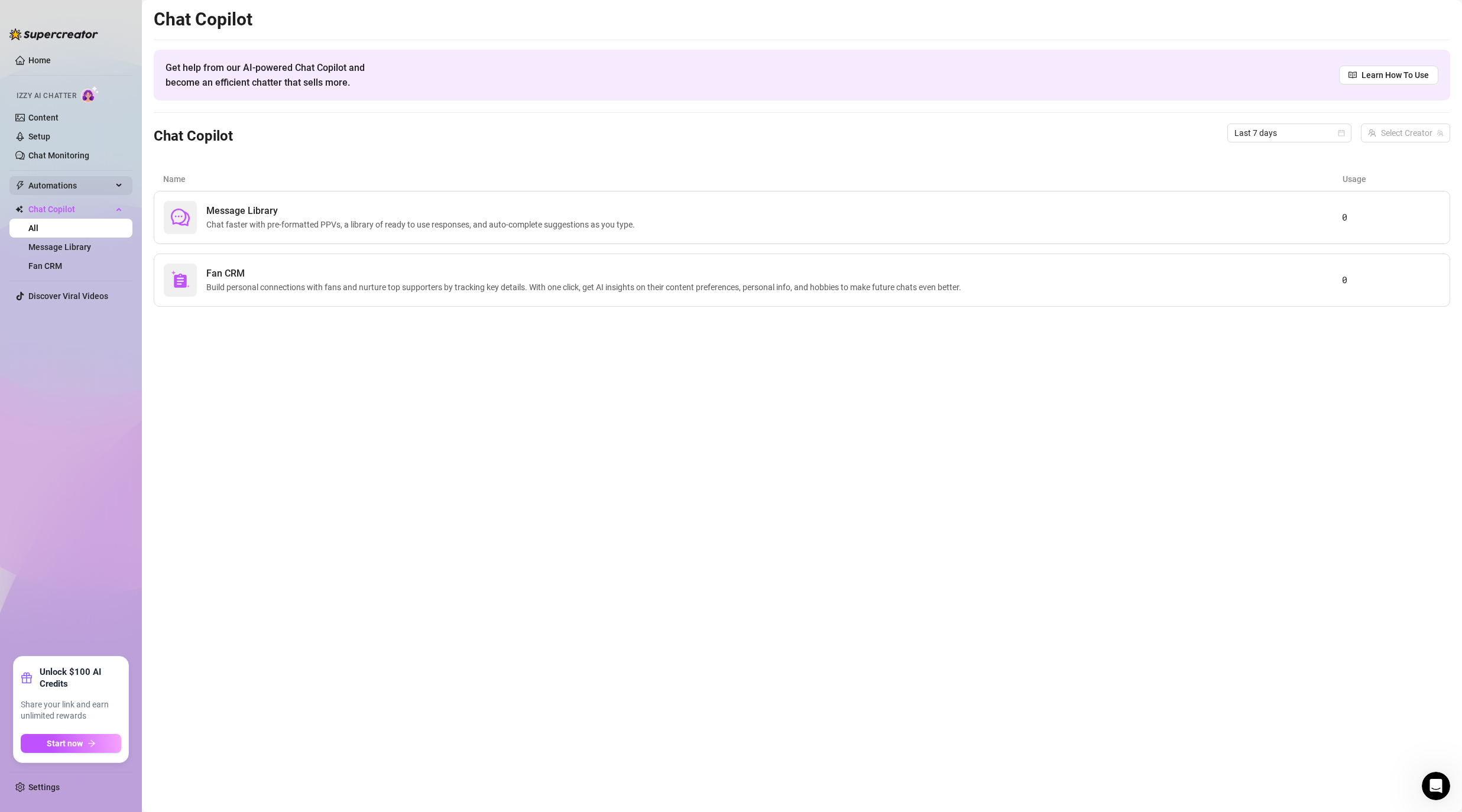
click at [83, 182] on span "Automations" at bounding box center [70, 185] width 84 height 19
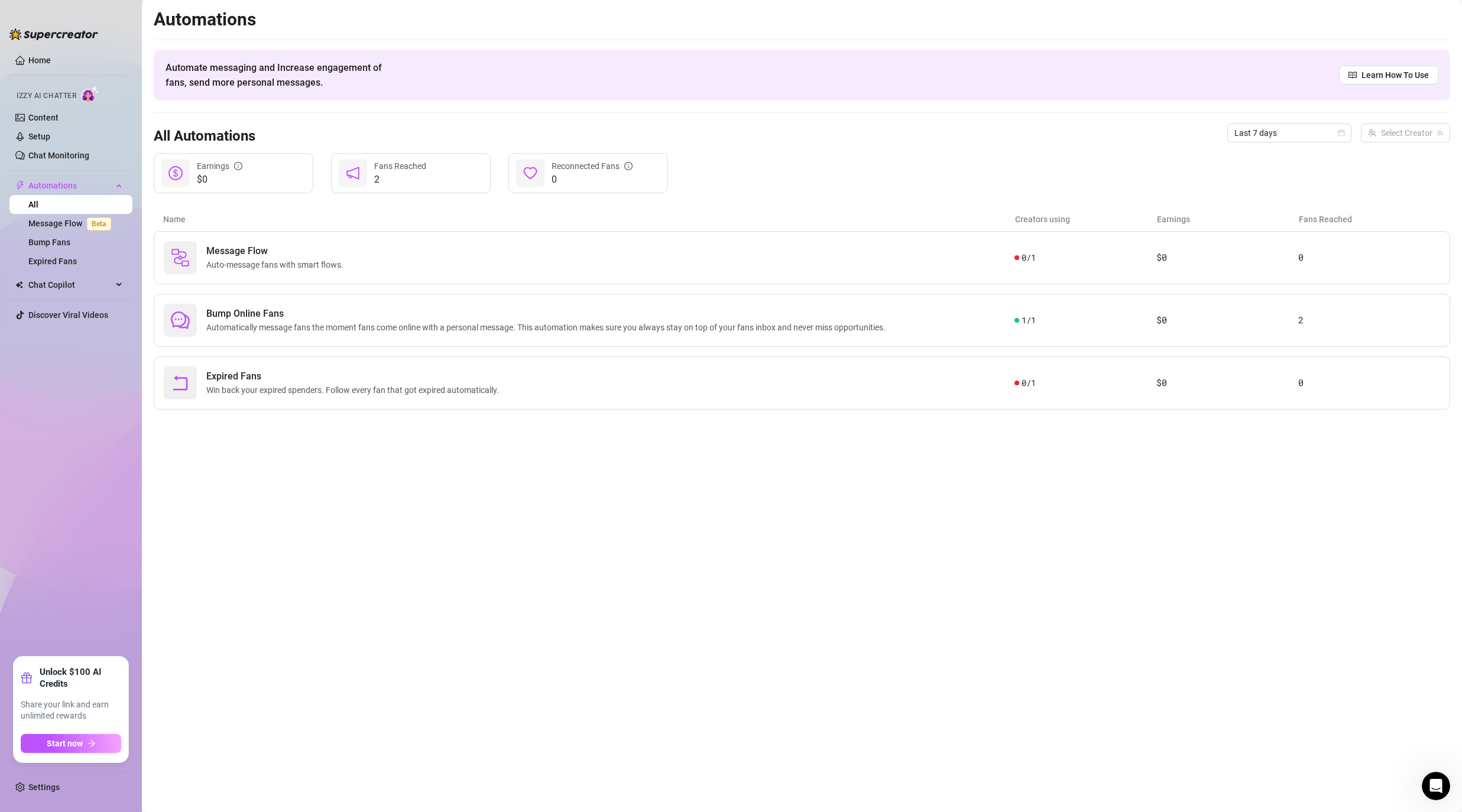
click at [151, 204] on main "Automations Automate messaging and Increase engagement of fans, send more perso…" at bounding box center [802, 406] width 1321 height 812
click at [337, 213] on div "Name Creators using Earnings Fans Reached" at bounding box center [802, 219] width 1296 height 24
click at [350, 253] on div "Message Flow Auto-message fans with smart flows." at bounding box center [589, 257] width 851 height 33
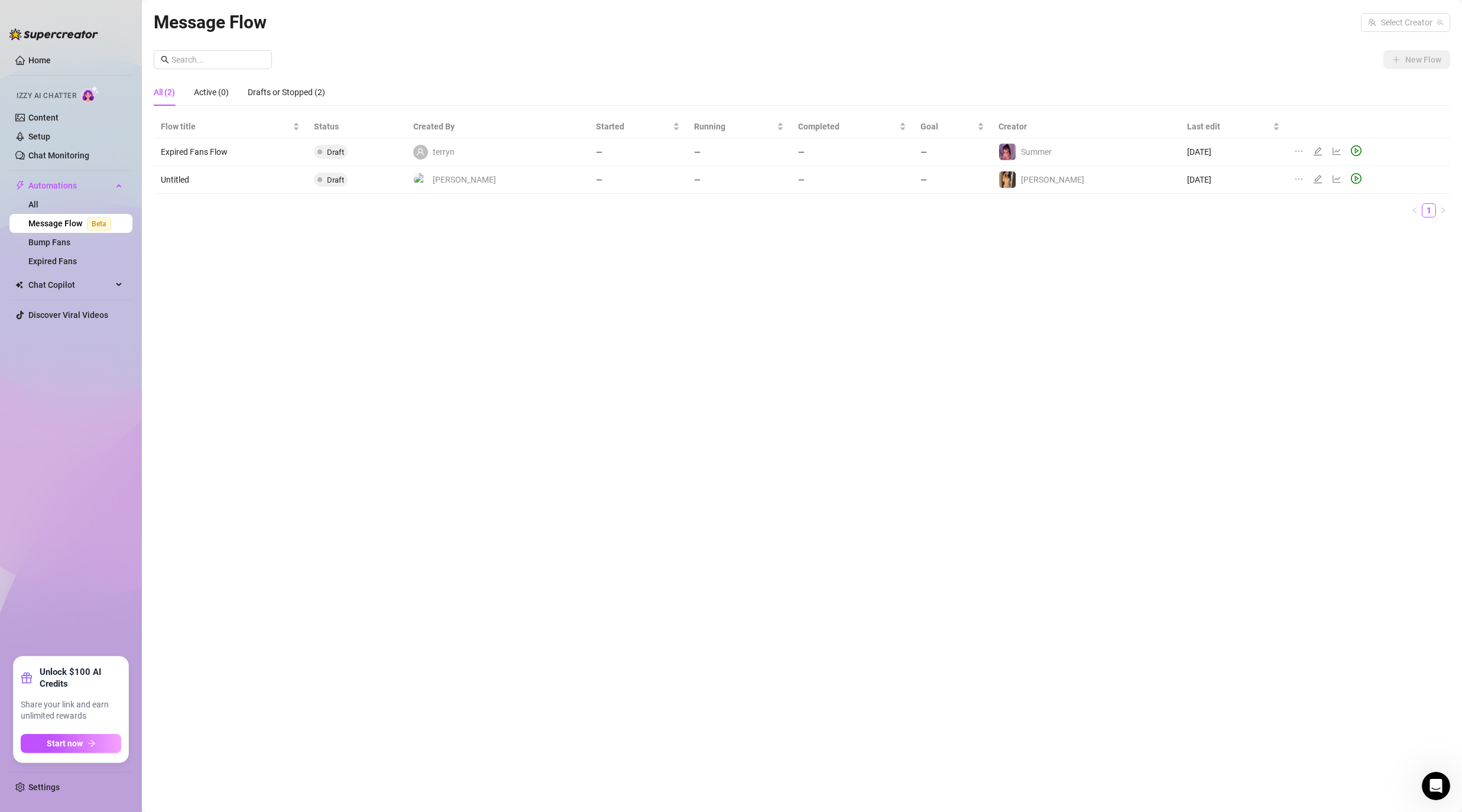
click at [351, 258] on div "Message Flow Select Creator New Flow All (2) Active (0) Drafts or Stopped (2) F…" at bounding box center [802, 392] width 1296 height 768
click at [175, 175] on td "Untitled" at bounding box center [230, 180] width 153 height 28
click at [389, 281] on div "Message Flow Select Creator New Flow All (2) Active (0) Drafts or Stopped (2) F…" at bounding box center [802, 392] width 1296 height 768
click at [230, 265] on div "Message Flow Select Creator New Flow All (2) Active (0) Drafts or Stopped (2) F…" at bounding box center [802, 392] width 1296 height 768
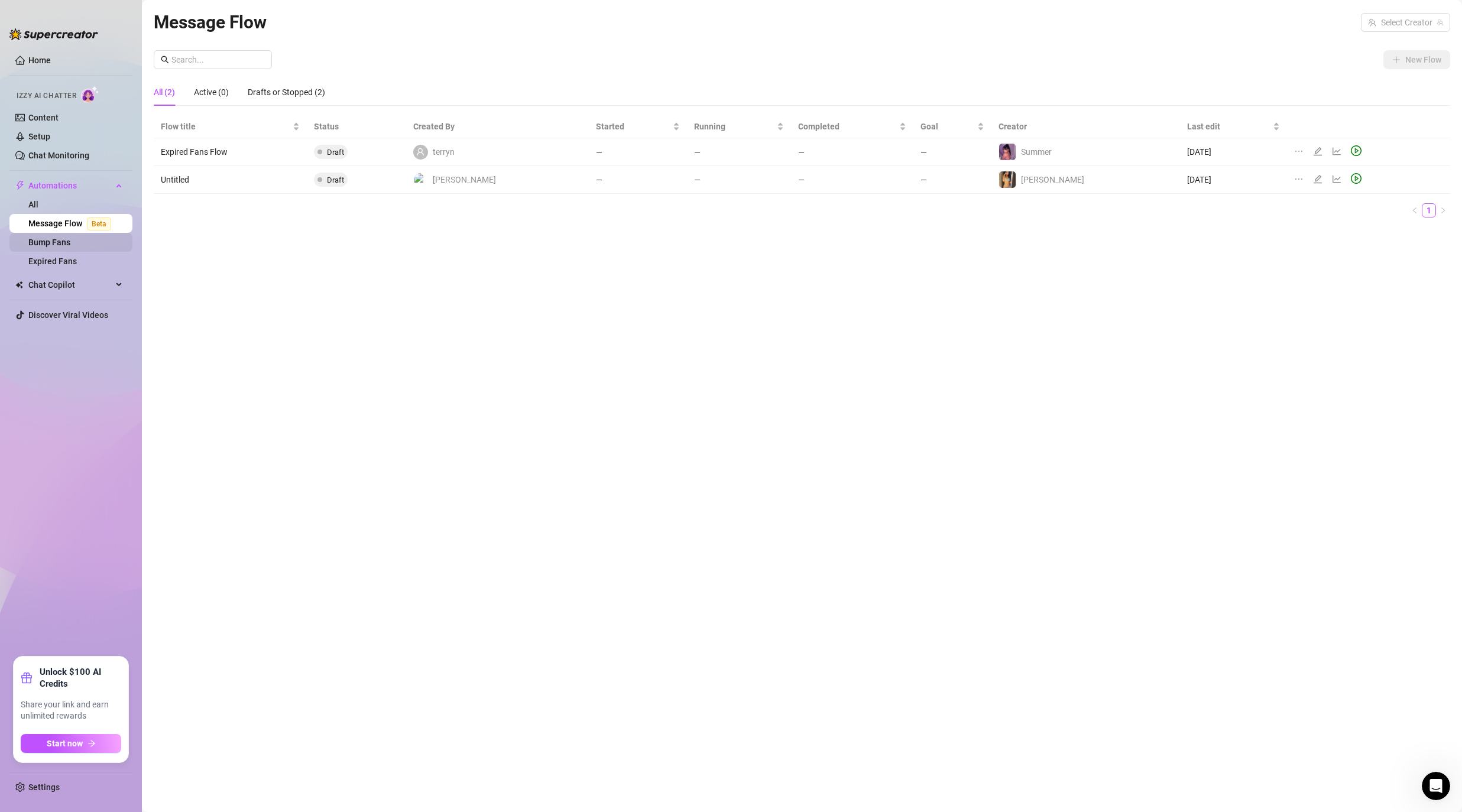
click at [62, 244] on link "Bump Fans" at bounding box center [49, 242] width 42 height 10
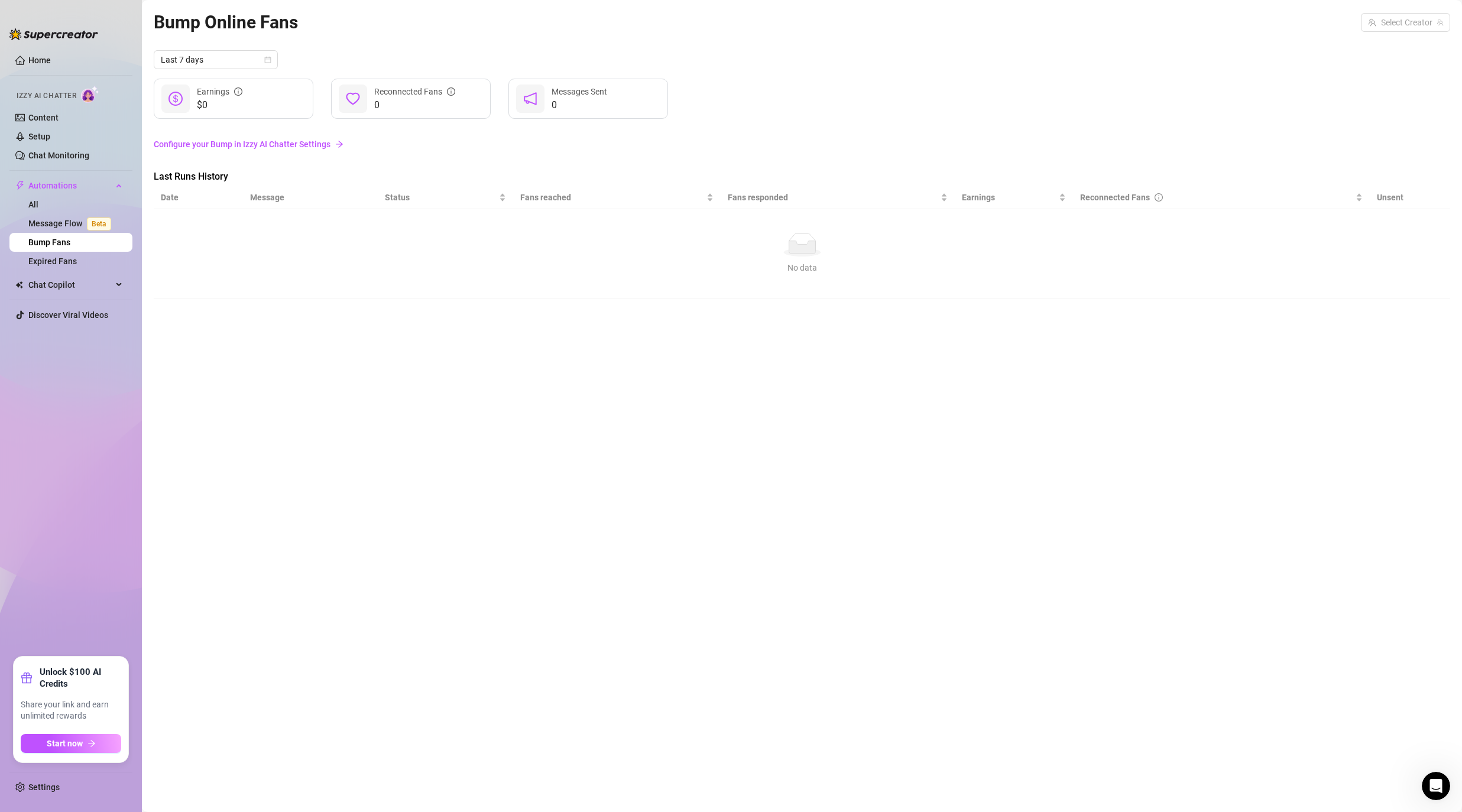
click at [260, 327] on div "Bump Online Fans Select Creator Last 7 days $0 Earnings 0 Reconnected Fans 0 Me…" at bounding box center [802, 392] width 1296 height 768
click at [77, 261] on link "Expired Fans" at bounding box center [53, 261] width 48 height 10
